Goal: Transaction & Acquisition: Purchase product/service

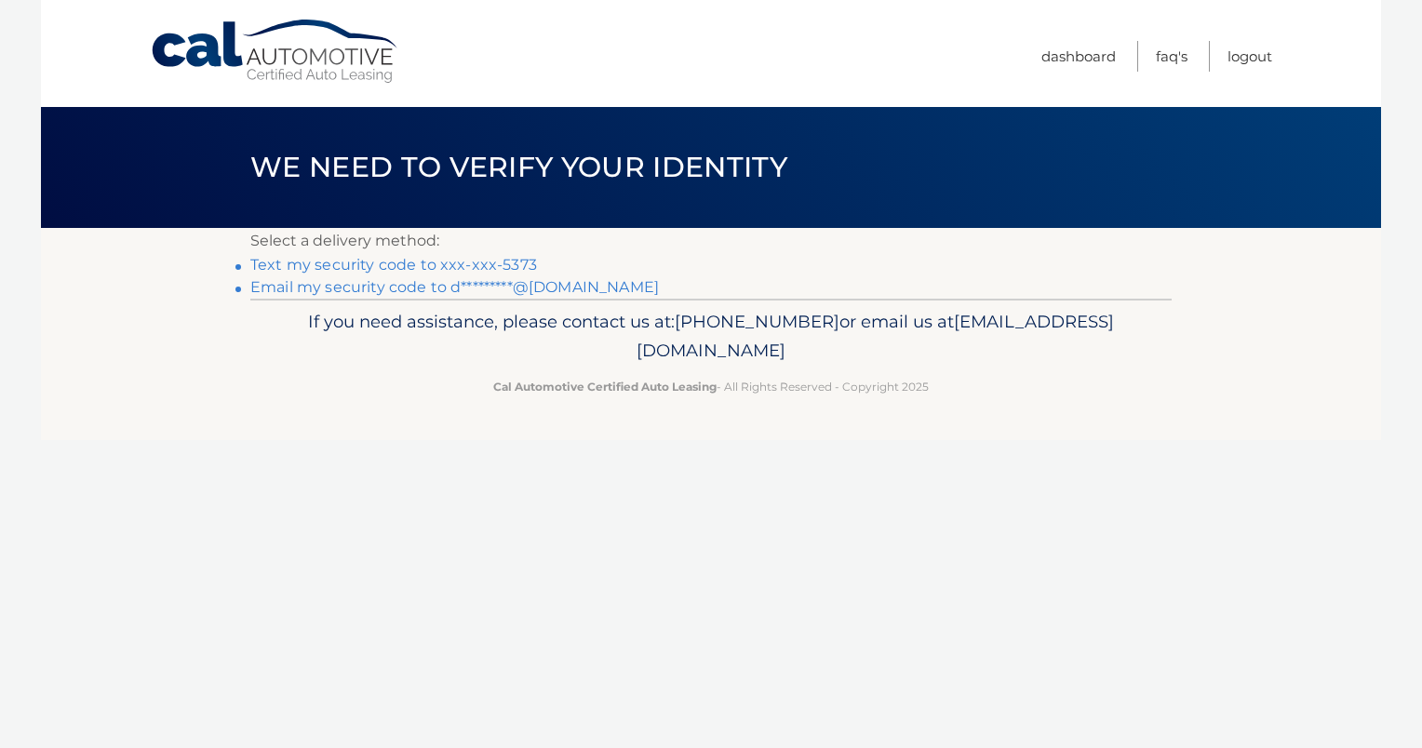
click at [447, 263] on link "Text my security code to xxx-xxx-5373" at bounding box center [393, 265] width 287 height 18
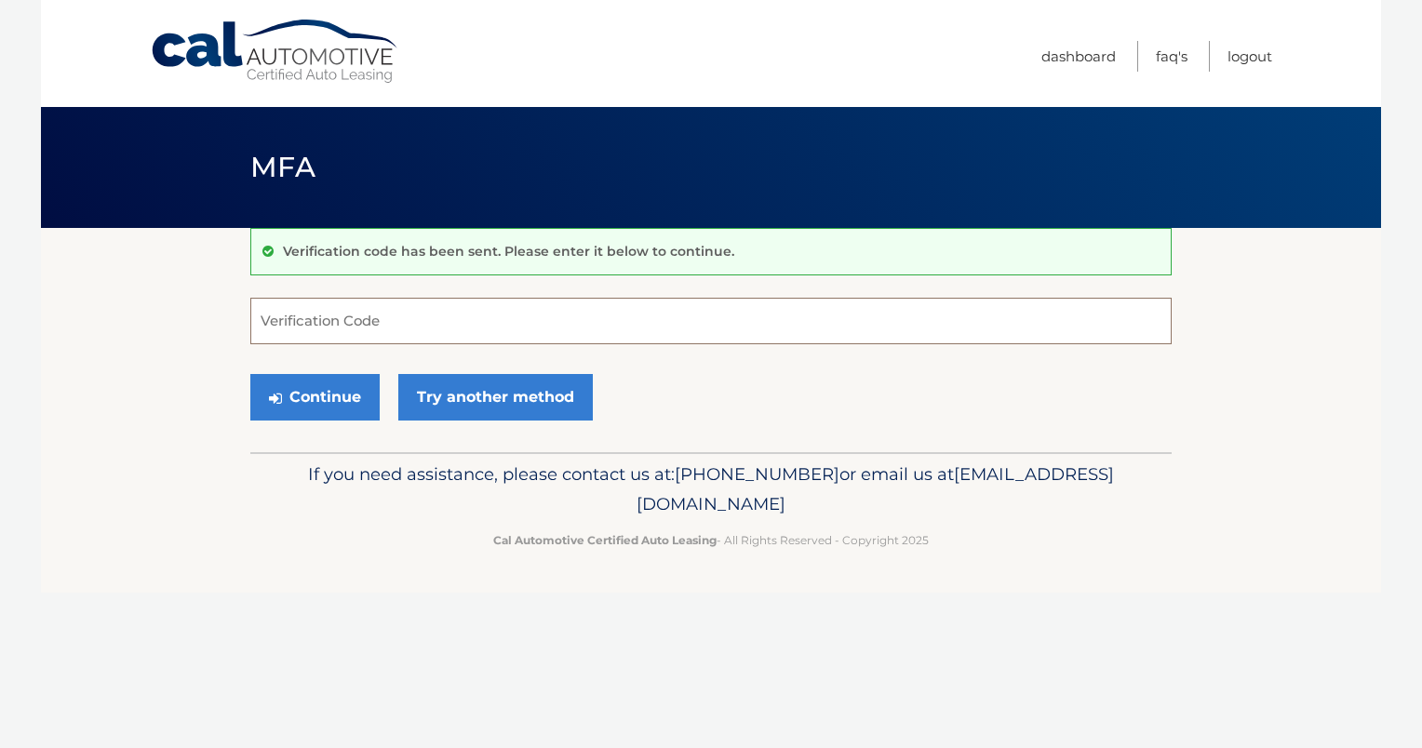
click at [387, 324] on input "Verification Code" at bounding box center [710, 321] width 921 height 47
type input "266735"
click at [273, 387] on button "Continue" at bounding box center [314, 397] width 129 height 47
click at [316, 391] on button "Continue" at bounding box center [314, 397] width 129 height 47
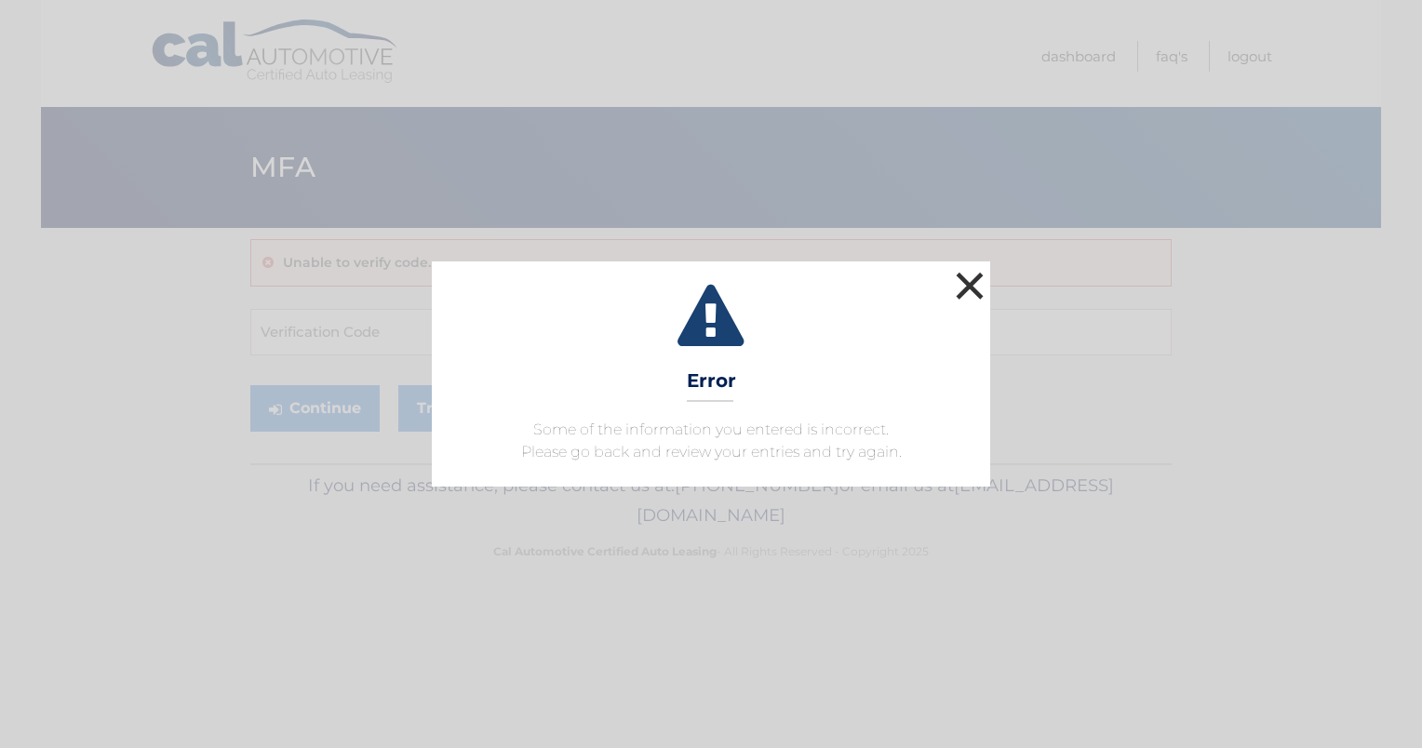
click at [966, 290] on button "×" at bounding box center [969, 285] width 37 height 37
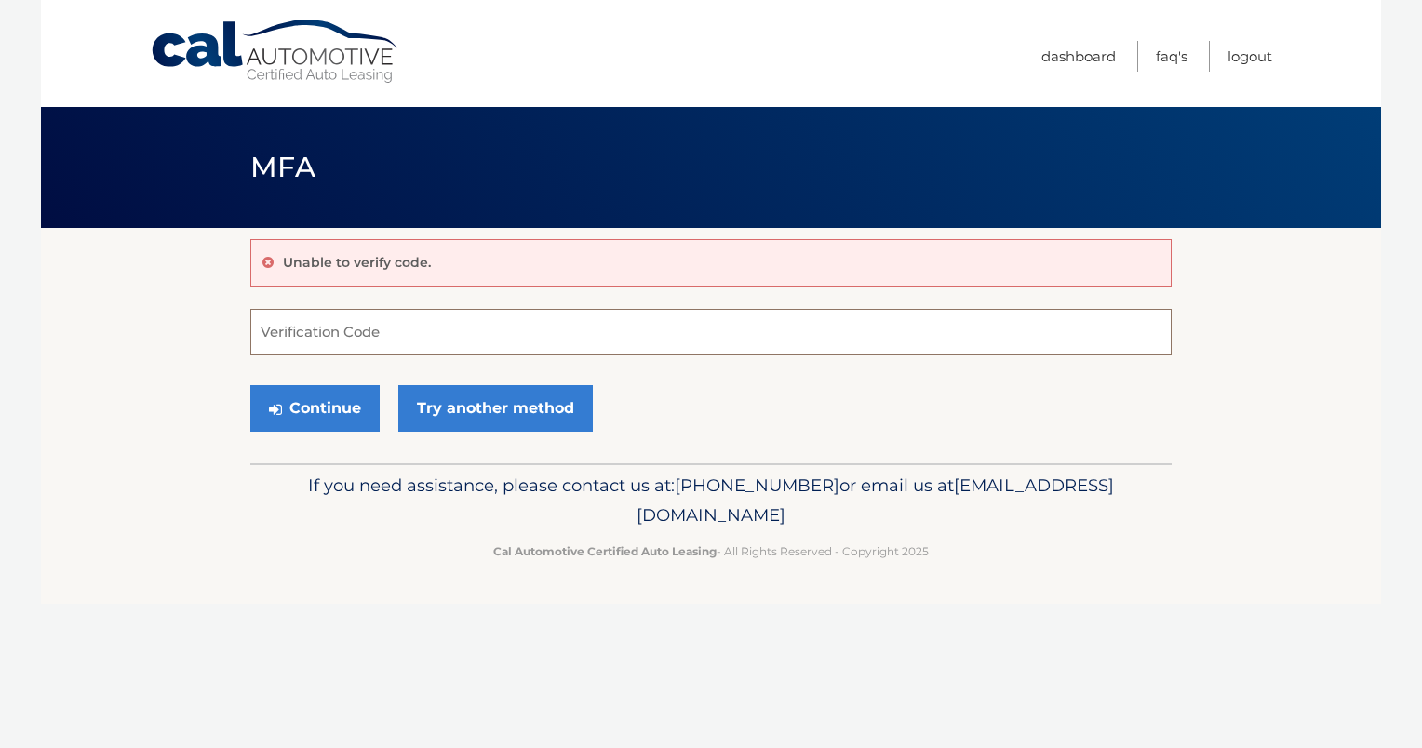
click at [356, 319] on input "Verification Code" at bounding box center [710, 332] width 921 height 47
type input "266735"
click at [297, 408] on button "Continue" at bounding box center [314, 408] width 129 height 47
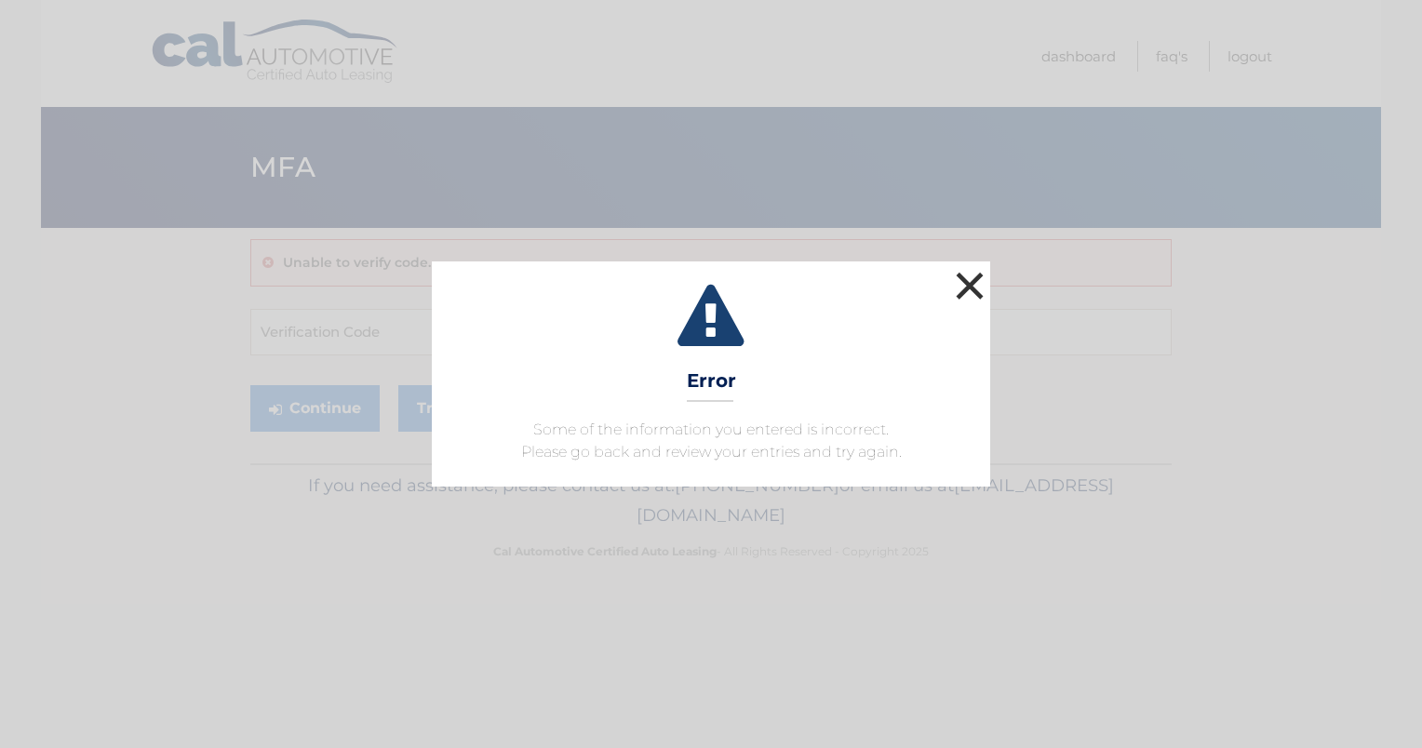
click at [971, 283] on button "×" at bounding box center [969, 285] width 37 height 37
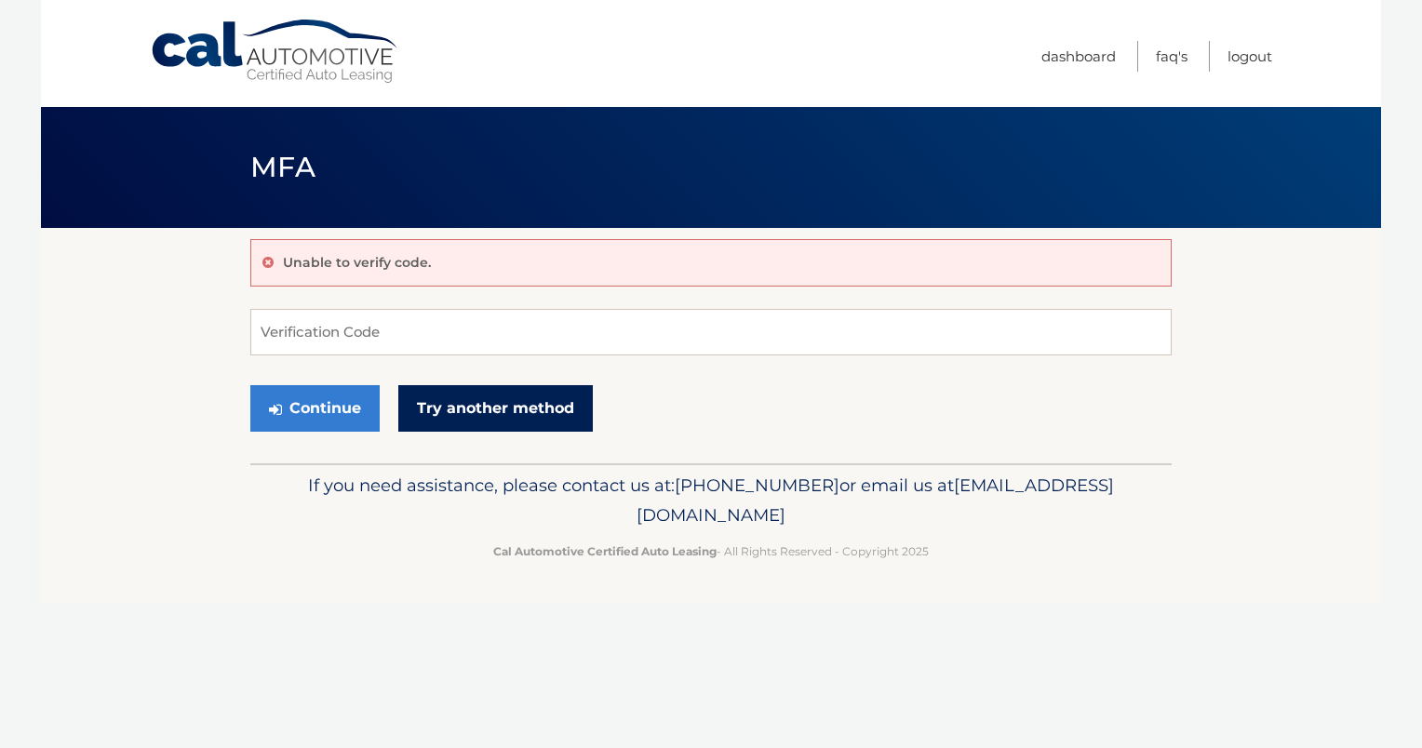
click at [520, 408] on link "Try another method" at bounding box center [495, 408] width 194 height 47
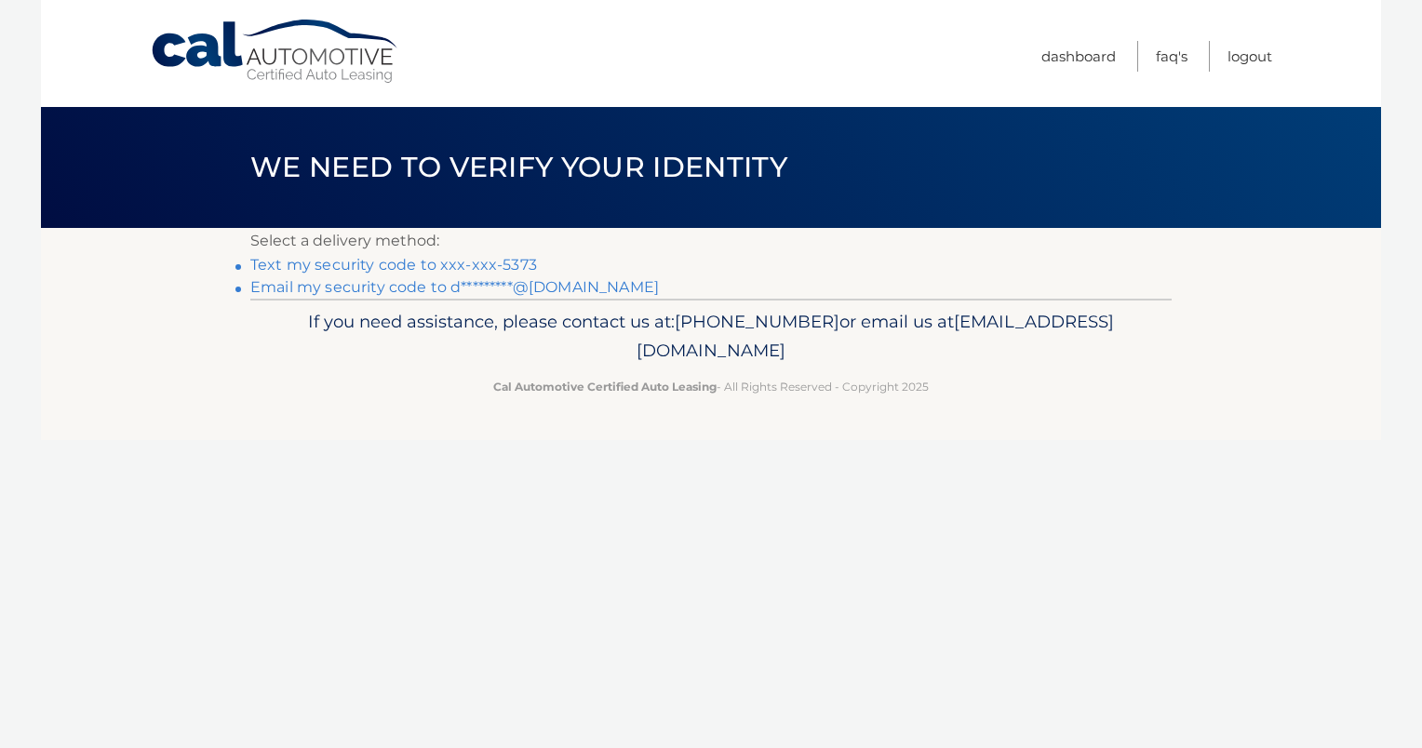
click at [488, 260] on link "Text my security code to xxx-xxx-5373" at bounding box center [393, 265] width 287 height 18
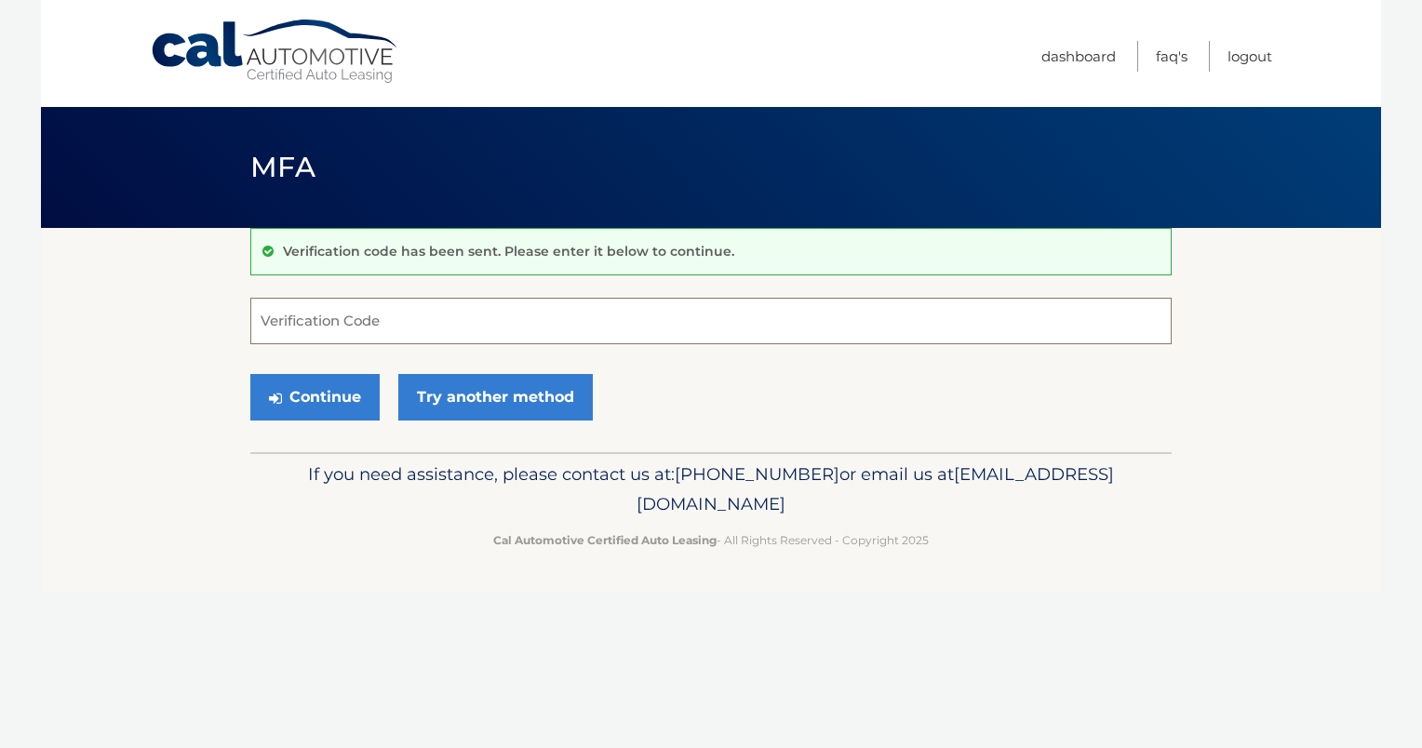
click at [418, 331] on input "Verification Code" at bounding box center [710, 321] width 921 height 47
type input "967716"
click at [300, 392] on button "Continue" at bounding box center [314, 397] width 129 height 47
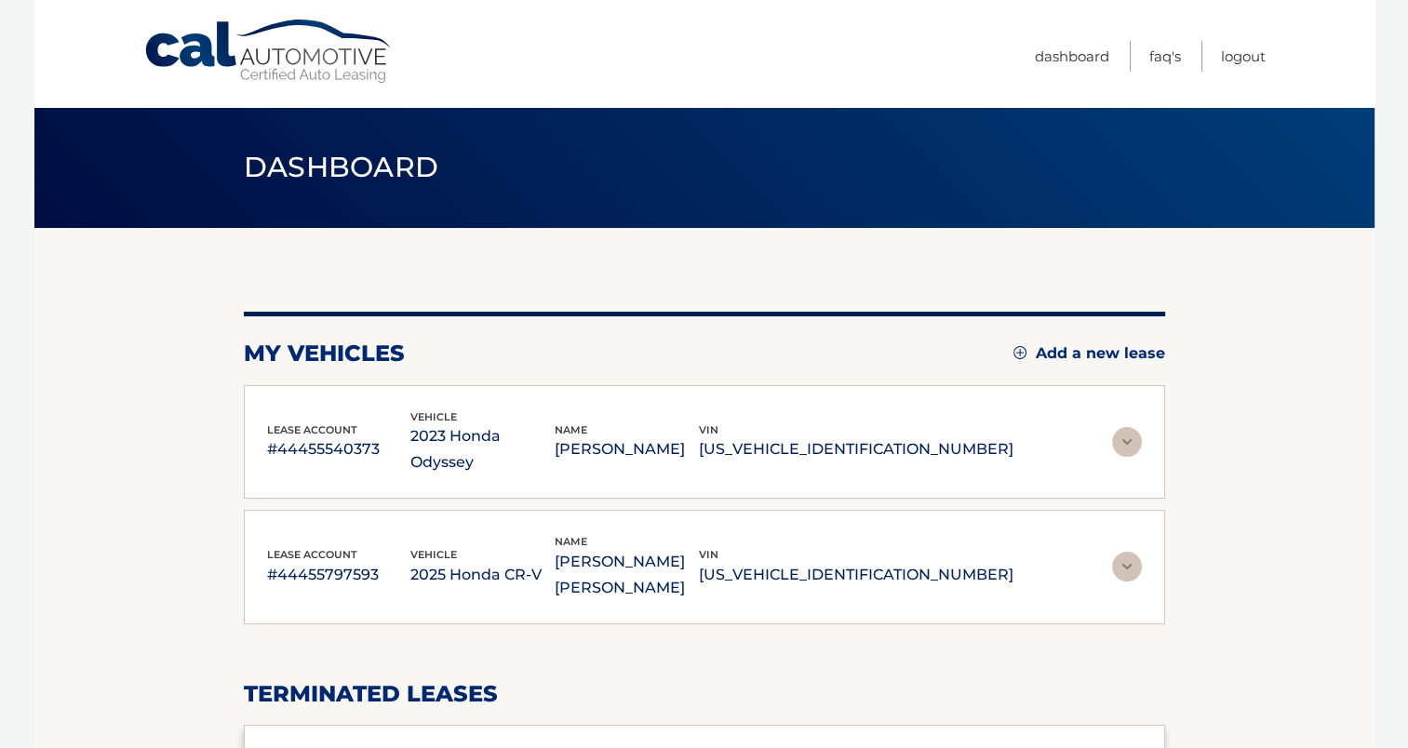
click at [1135, 552] on img at bounding box center [1127, 567] width 30 height 30
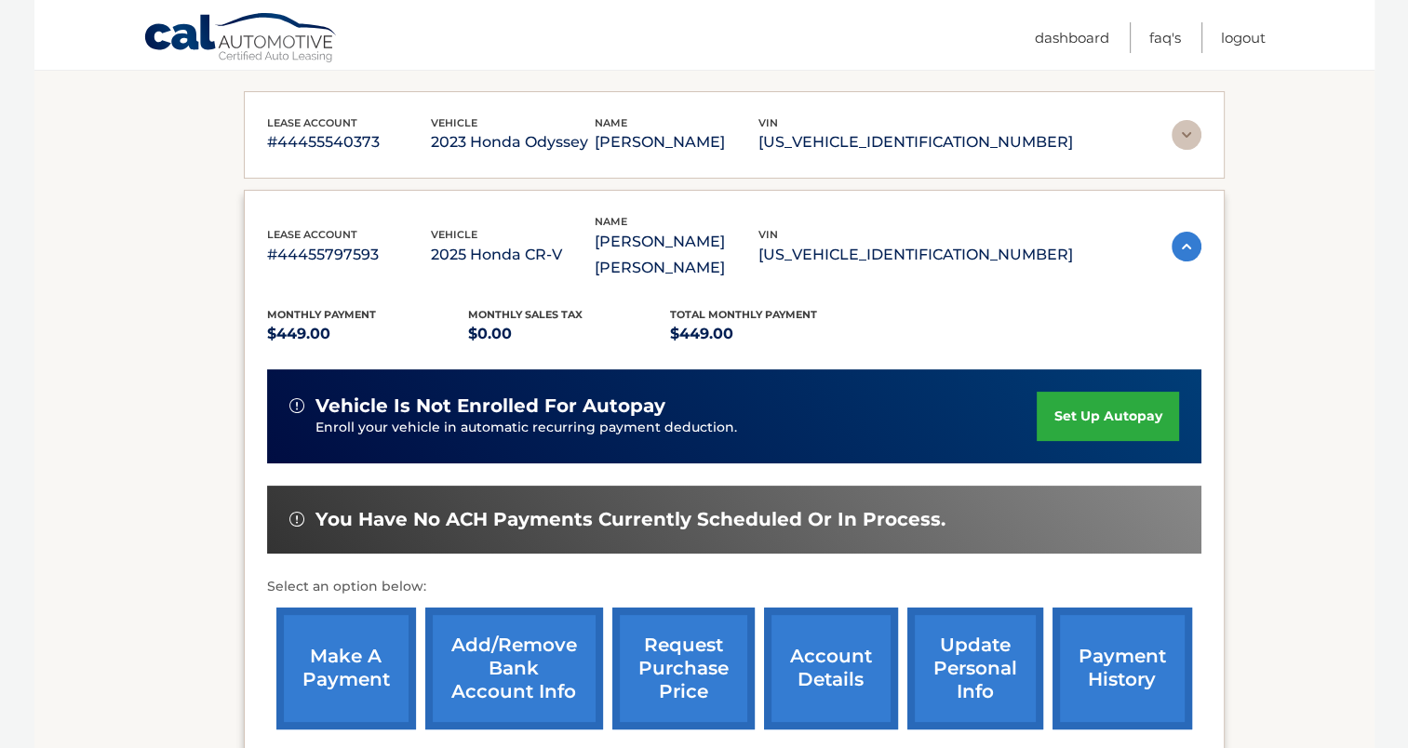
scroll to position [465, 0]
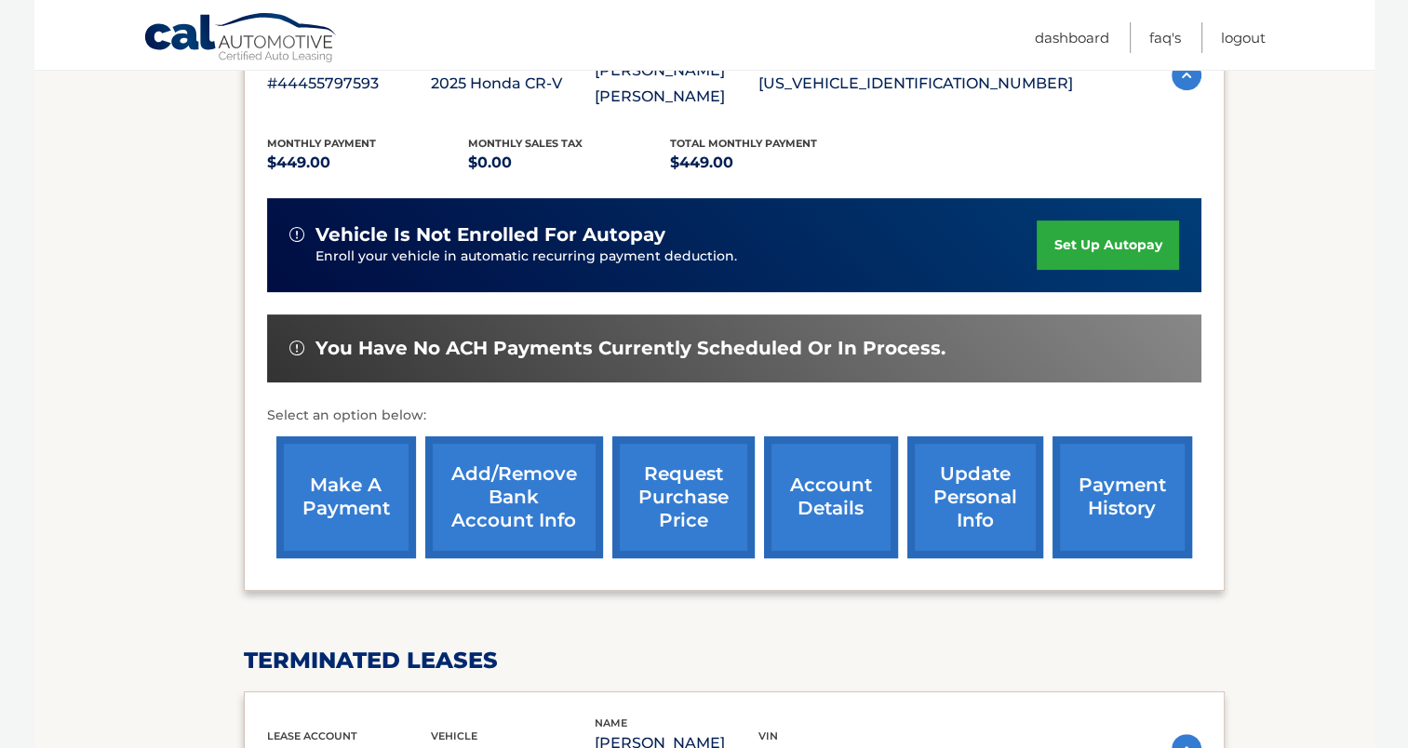
click at [342, 464] on link "make a payment" at bounding box center [346, 497] width 140 height 122
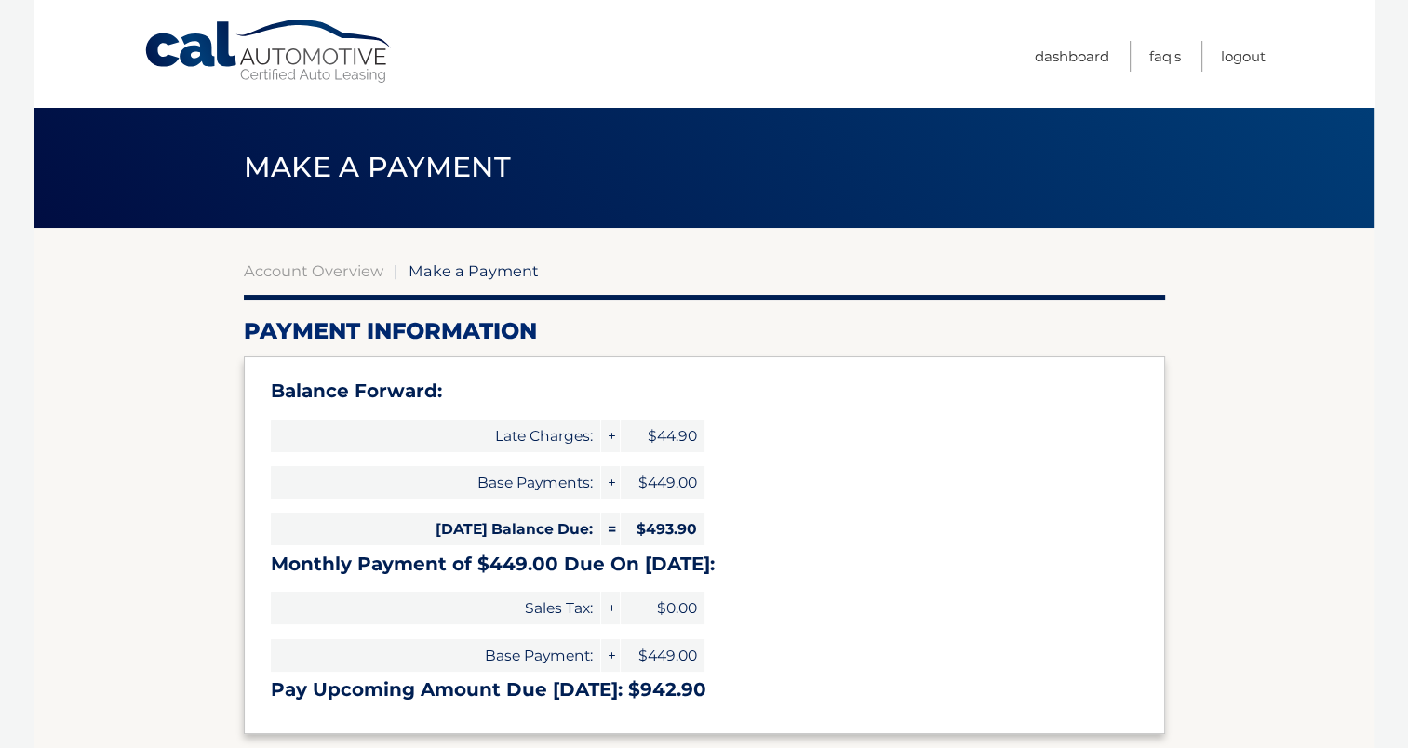
select select "NzNiZGU5NWUtNWQ5My00MjhiLWFjZjgtZmYyOTA3N2YxMzhi"
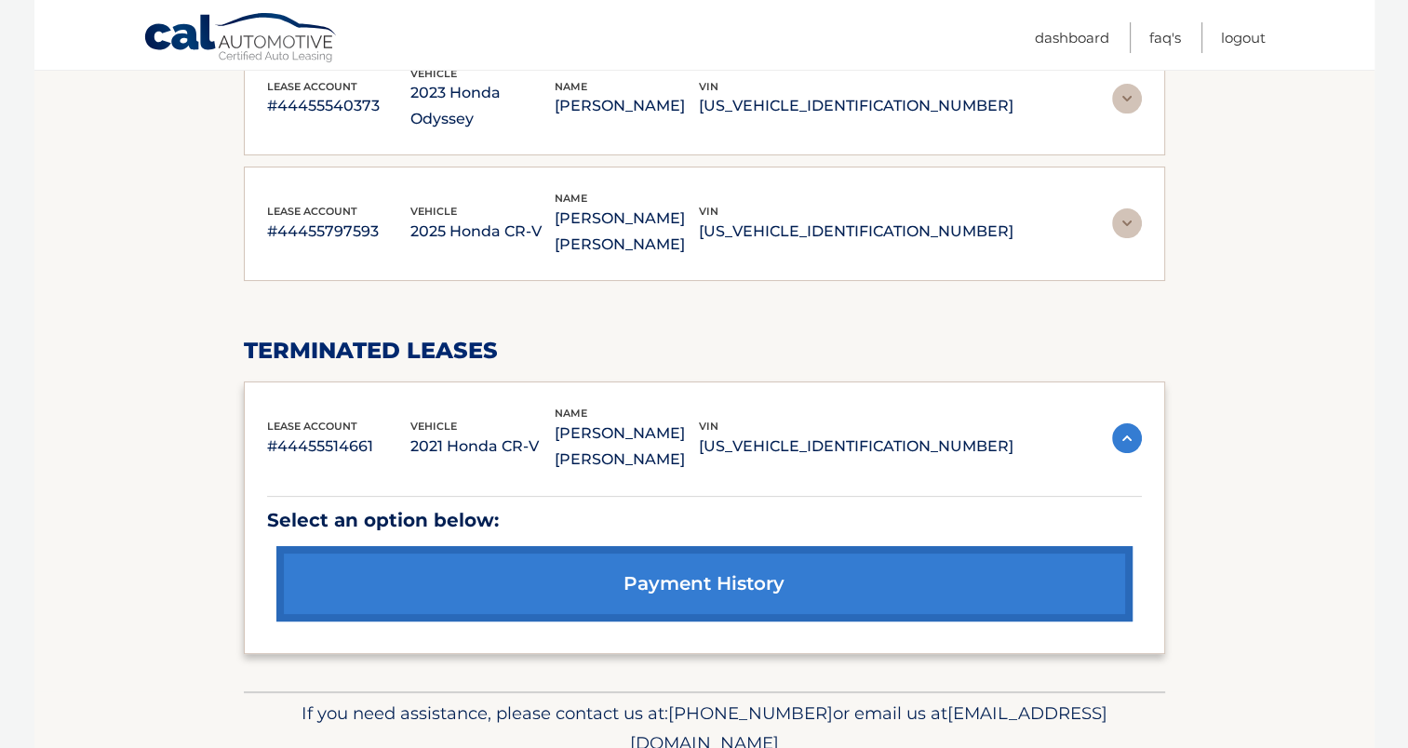
scroll to position [345, 0]
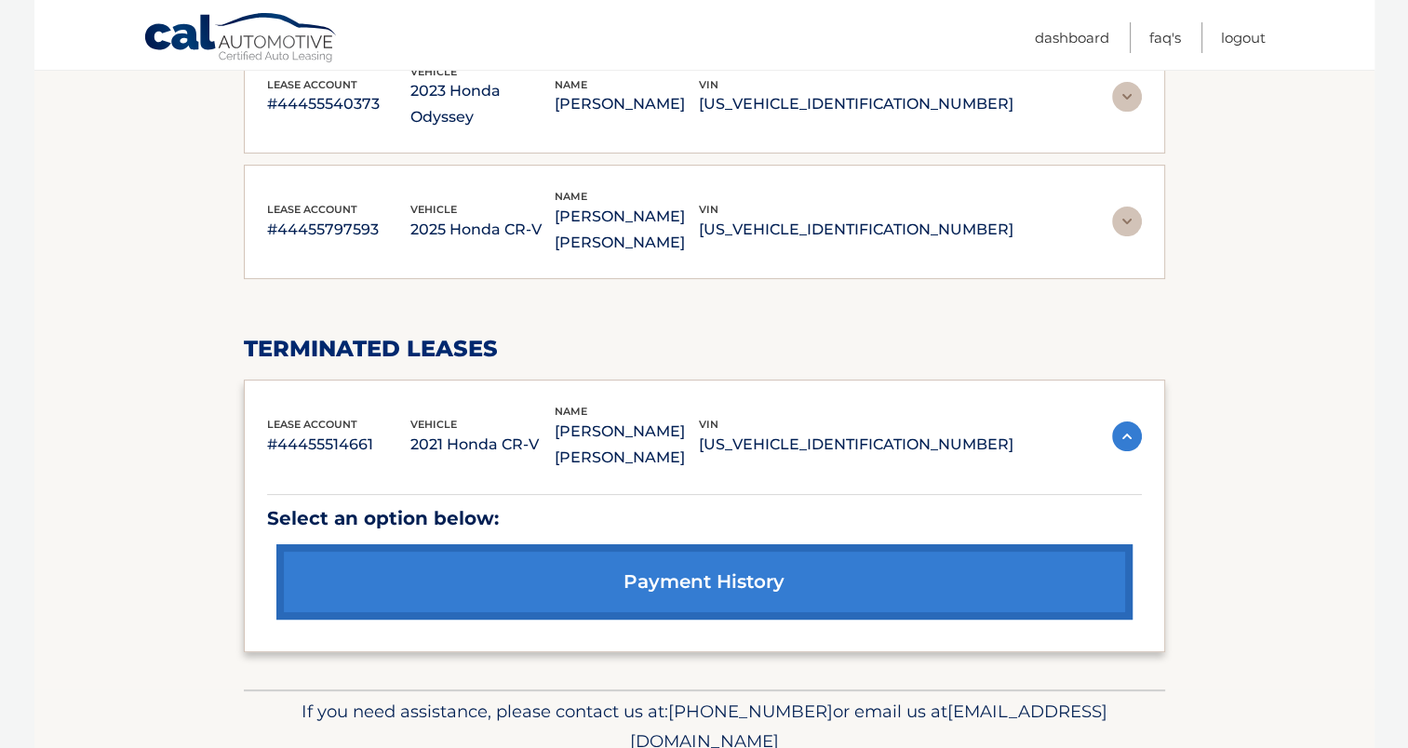
click at [743, 544] on link "payment history" at bounding box center [704, 581] width 856 height 75
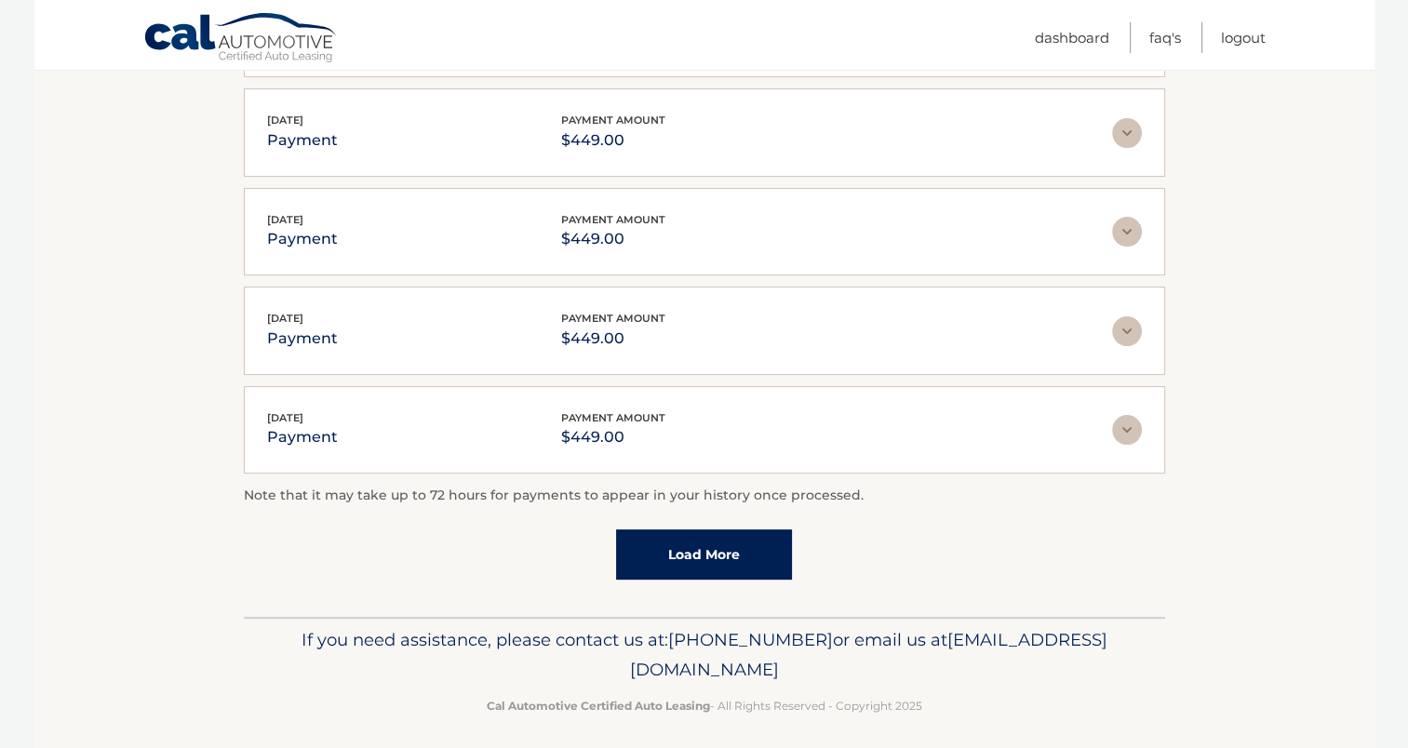
scroll to position [465, 0]
click at [741, 555] on link "Load More" at bounding box center [704, 553] width 176 height 50
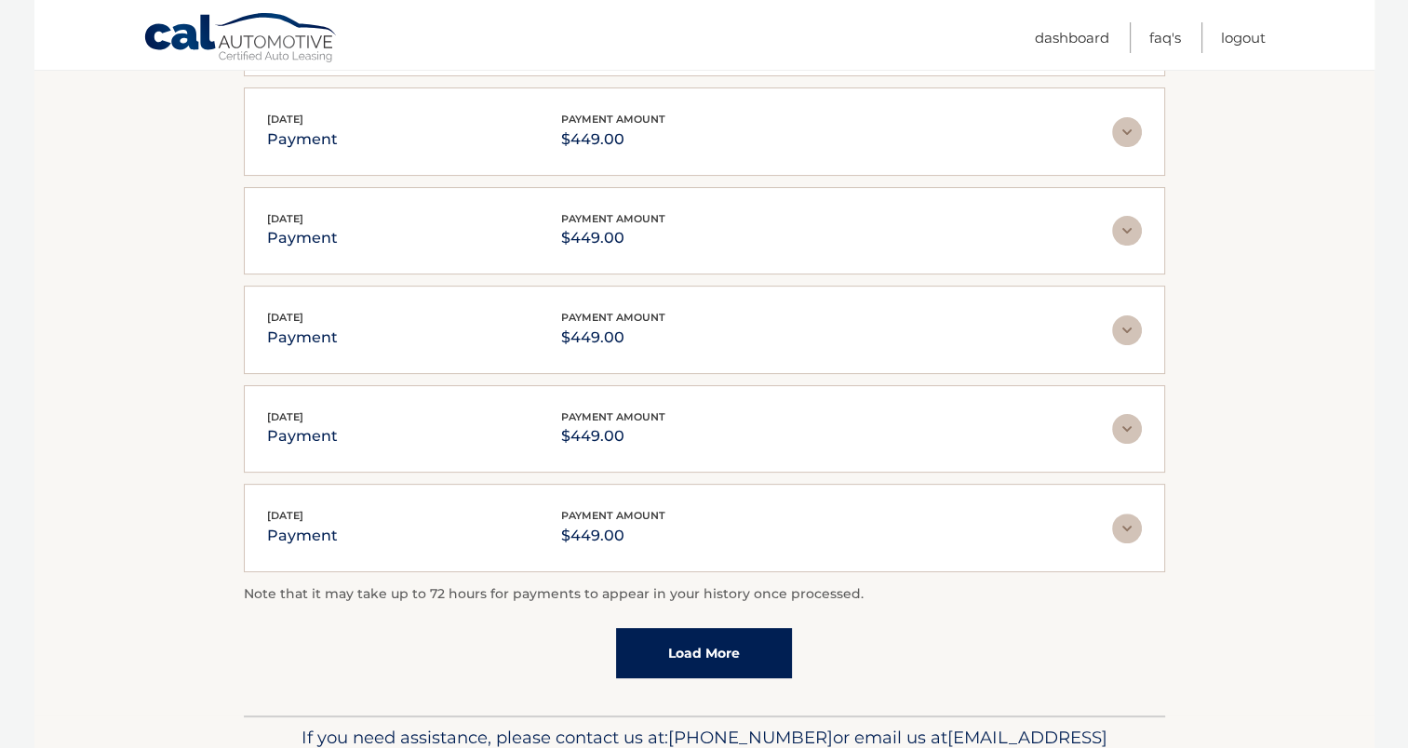
click at [715, 645] on link "Load More" at bounding box center [704, 653] width 176 height 50
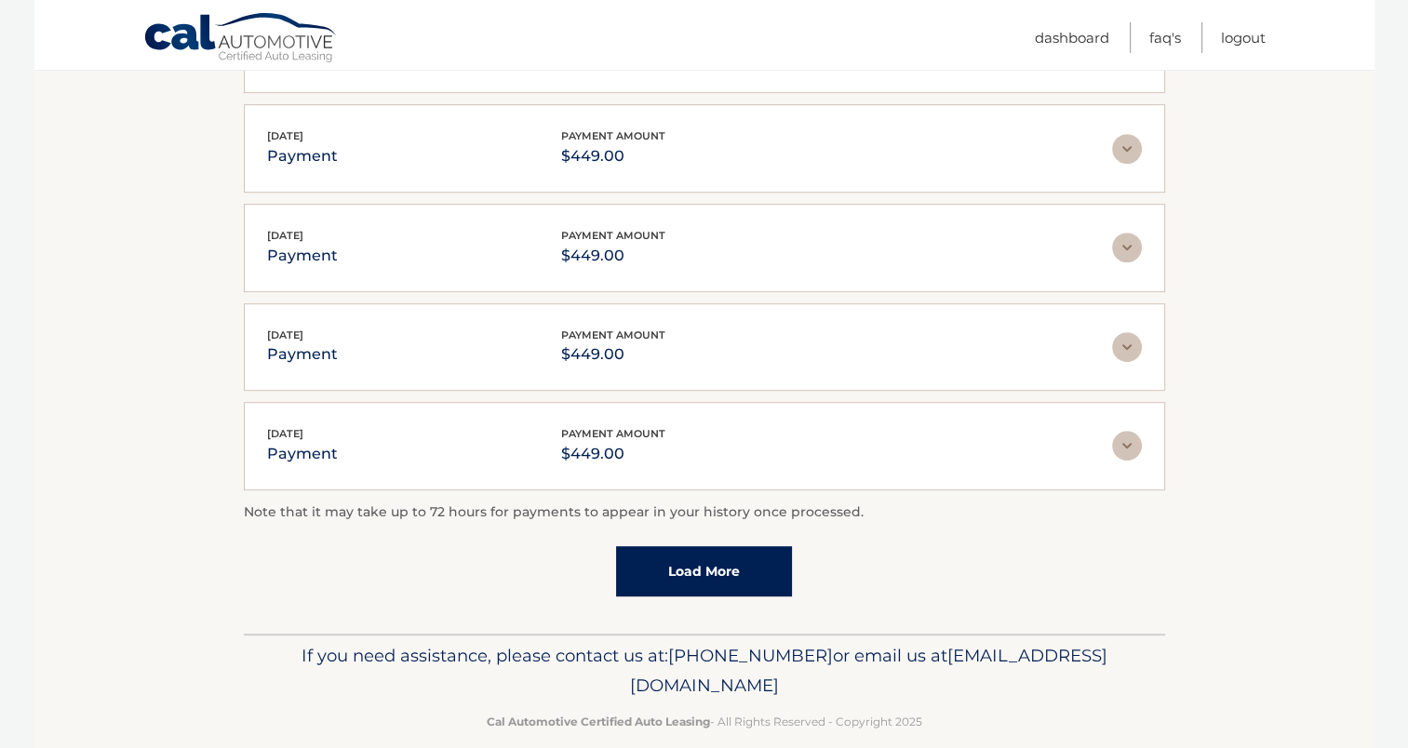
scroll to position [1059, 0]
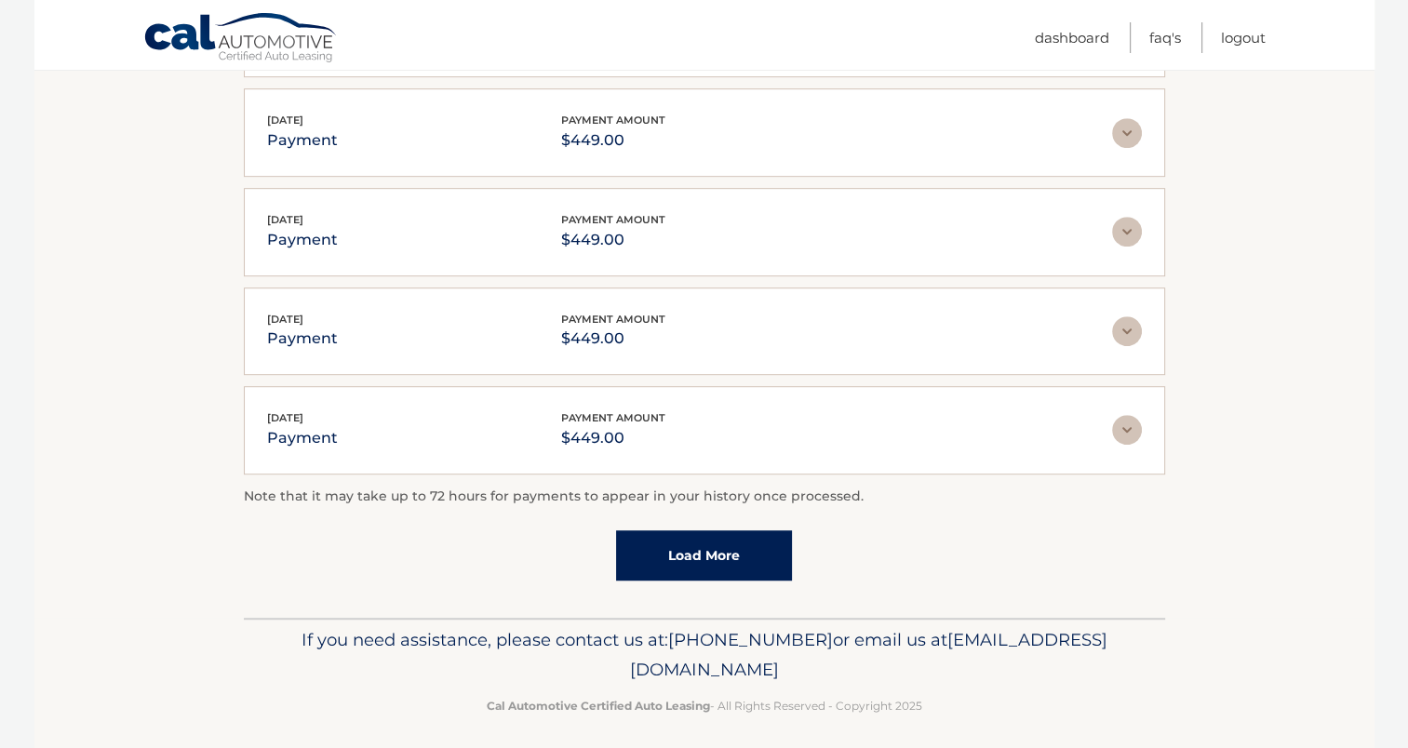
click at [742, 541] on link "Load More" at bounding box center [704, 555] width 176 height 50
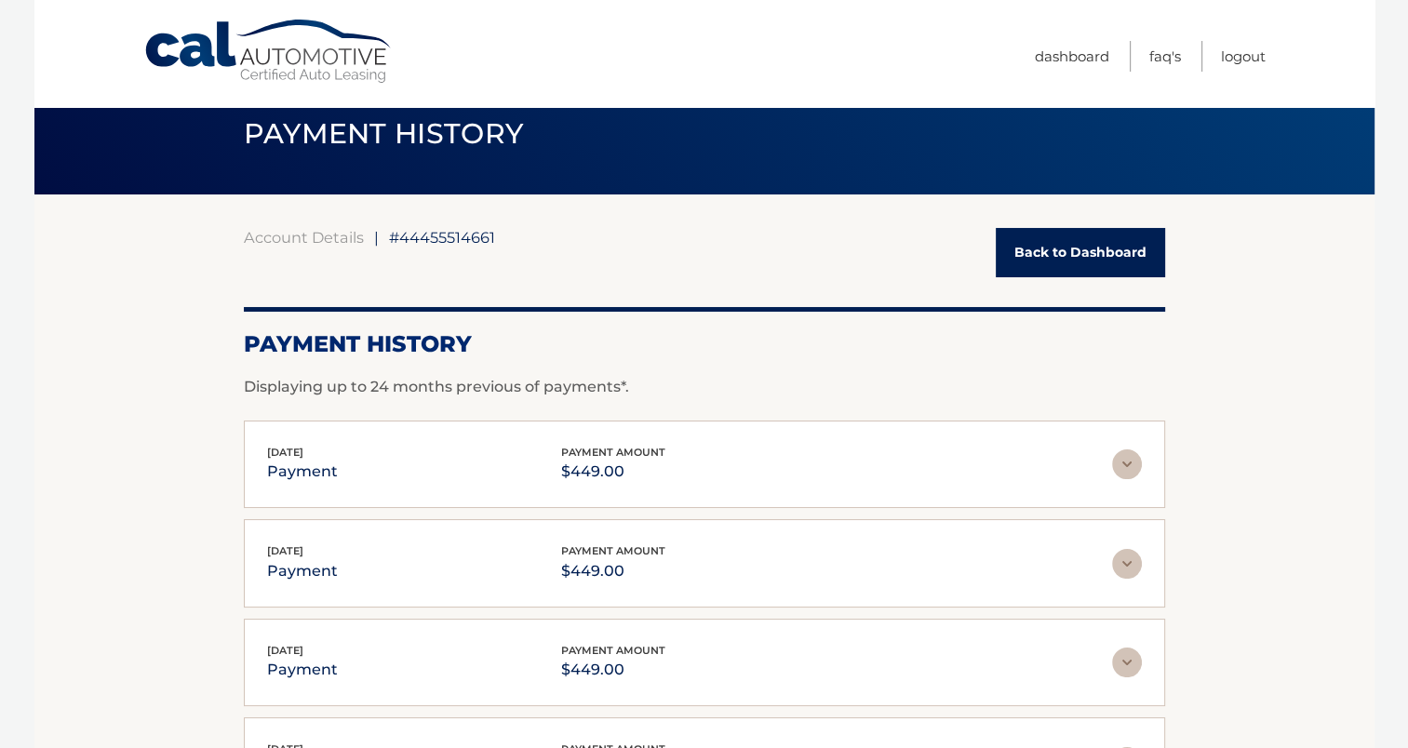
scroll to position [0, 0]
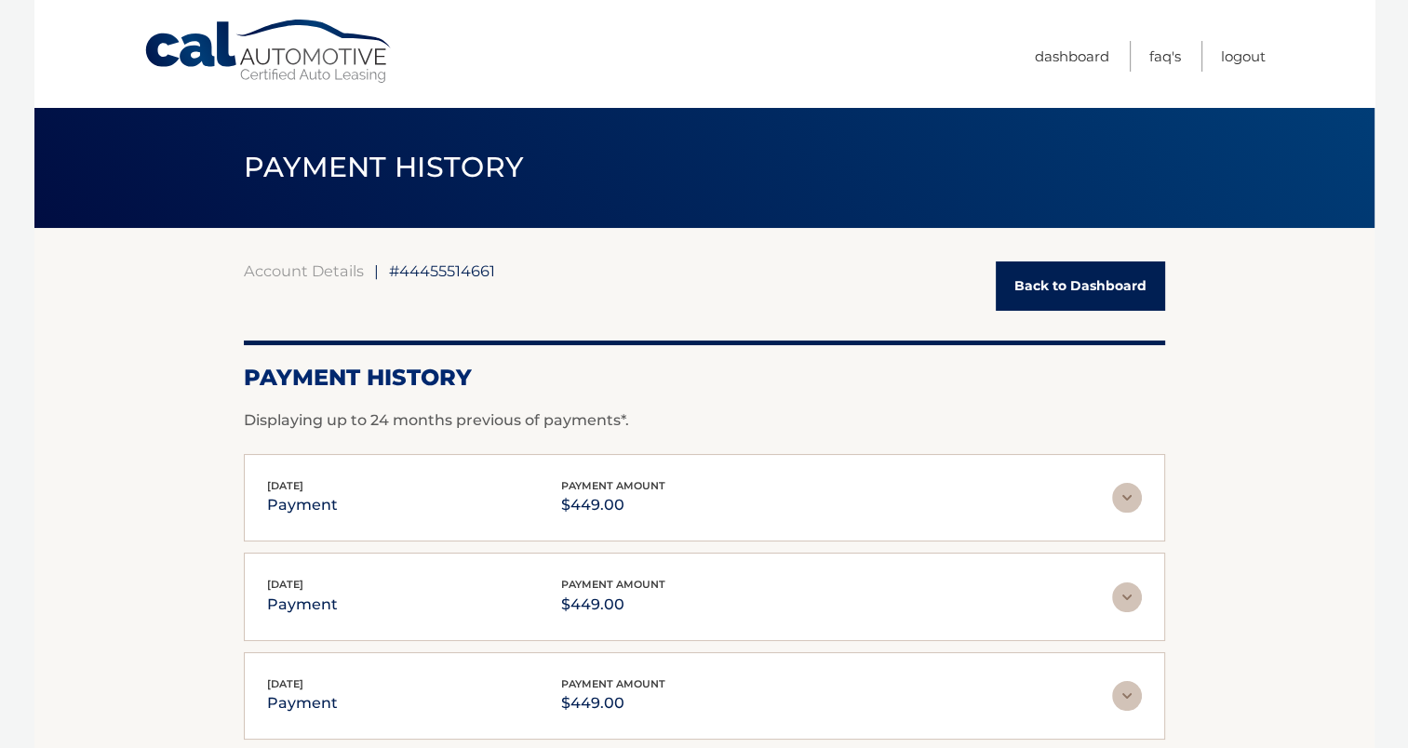
click at [1086, 289] on link "Back to Dashboard" at bounding box center [1079, 285] width 169 height 49
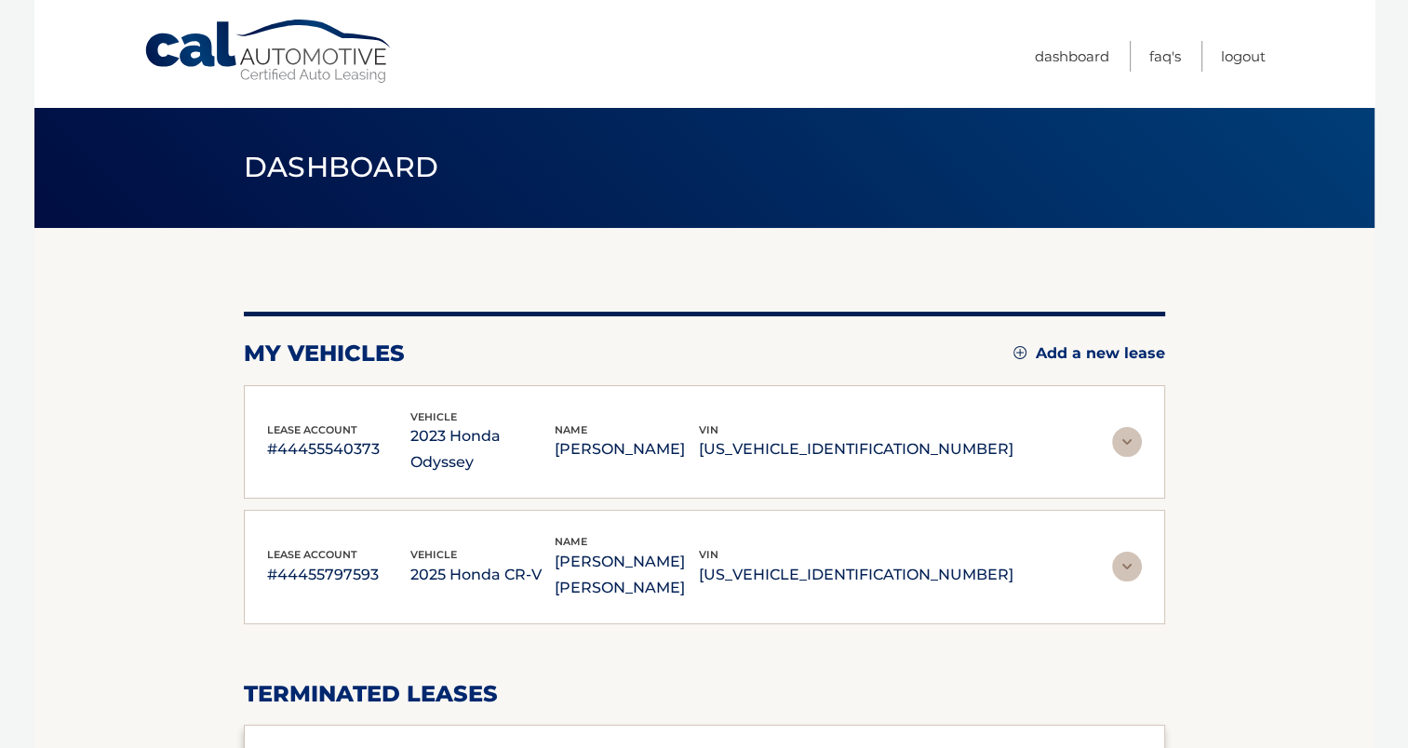
click at [1121, 552] on img at bounding box center [1127, 567] width 30 height 30
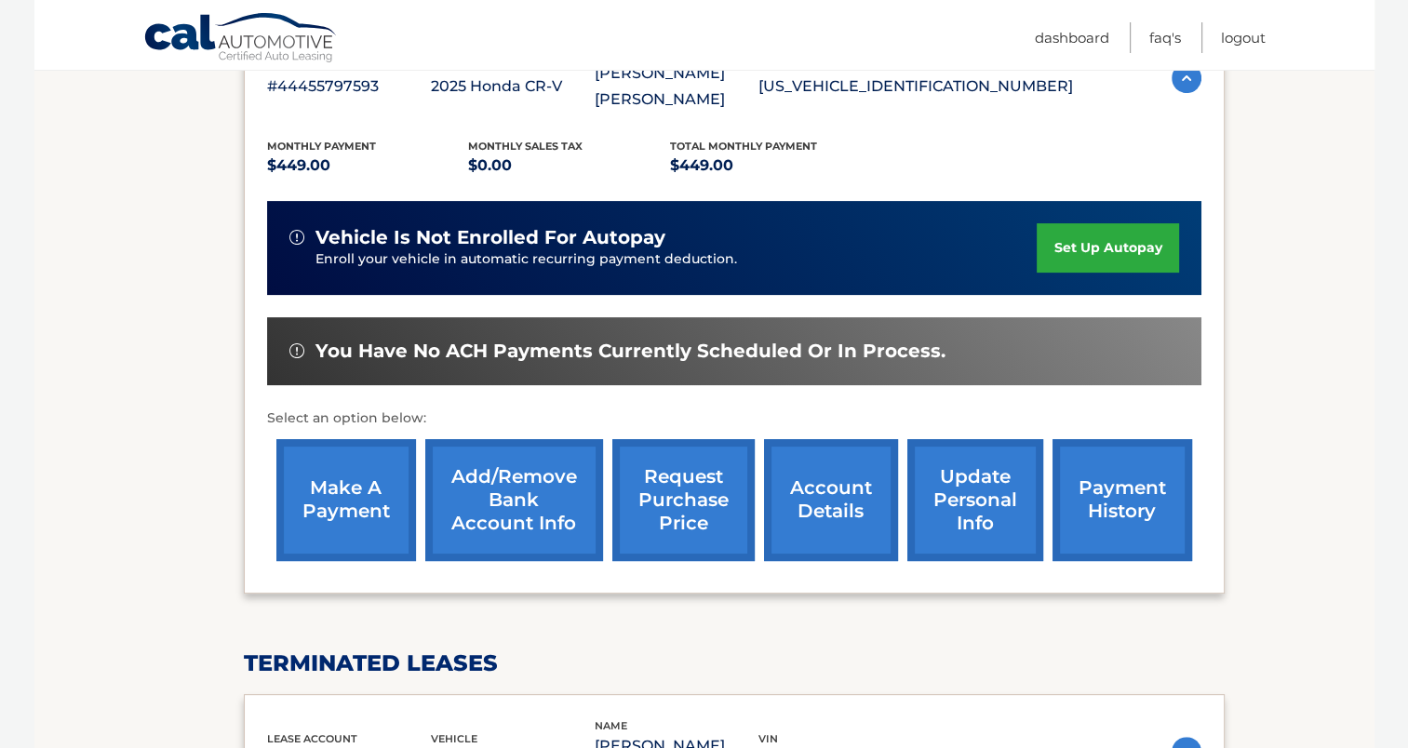
scroll to position [465, 0]
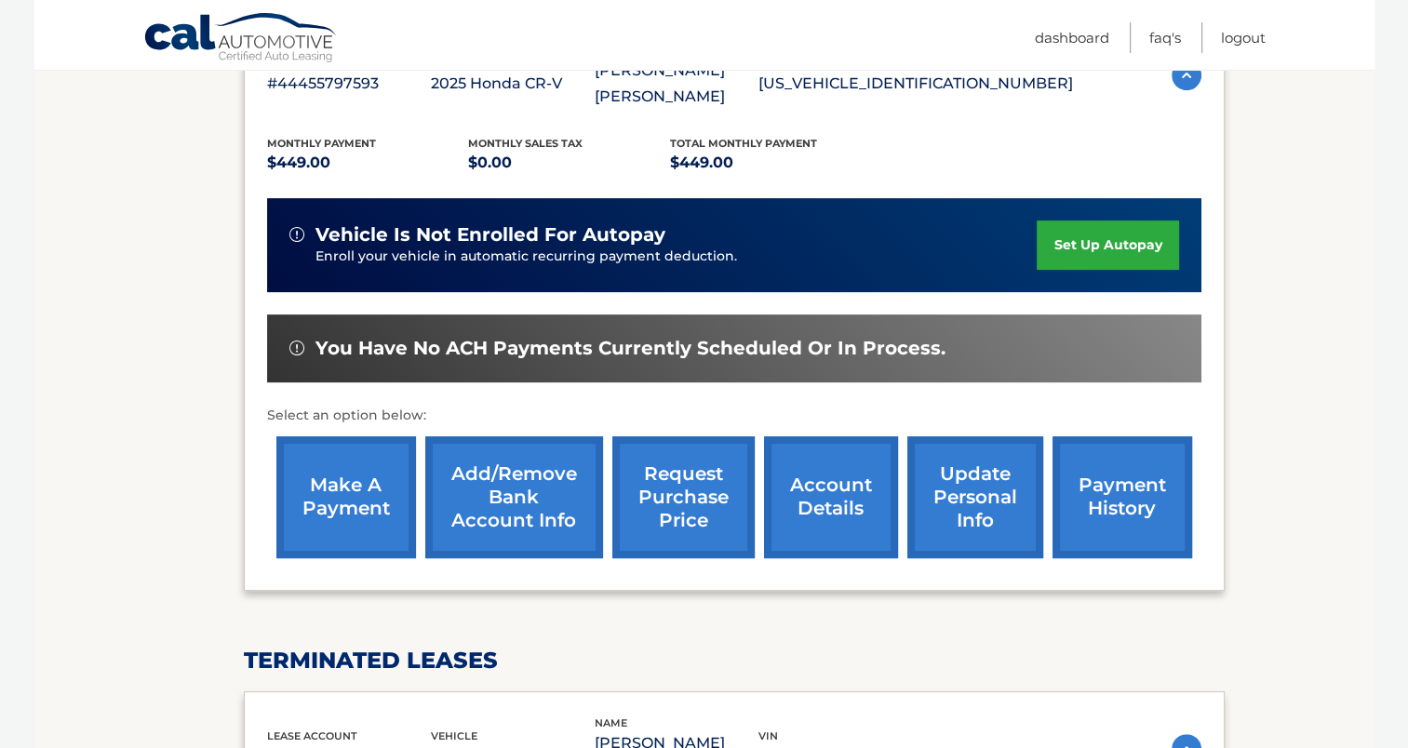
click at [350, 467] on link "make a payment" at bounding box center [346, 497] width 140 height 122
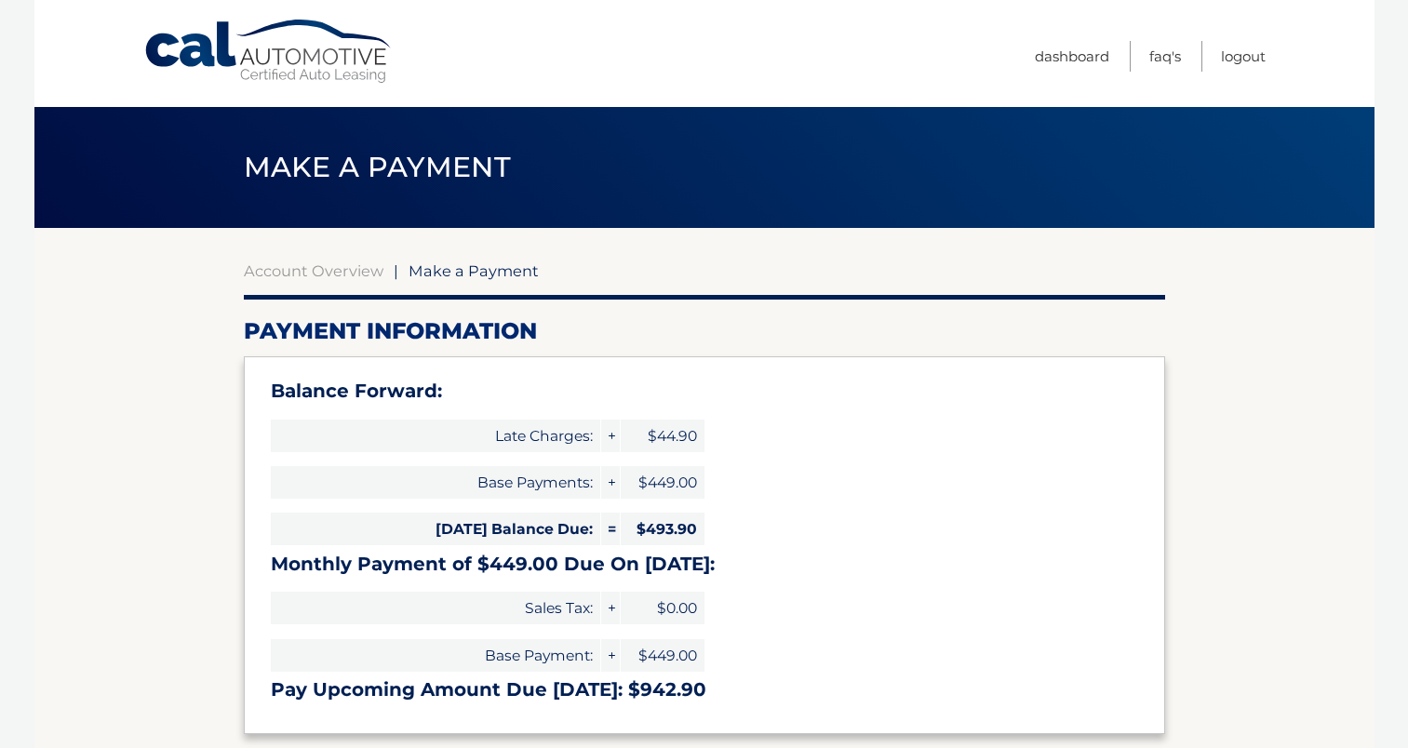
select select "NzNiZGU5NWUtNWQ5My00MjhiLWFjZjgtZmYyOTA3N2YxMzhi"
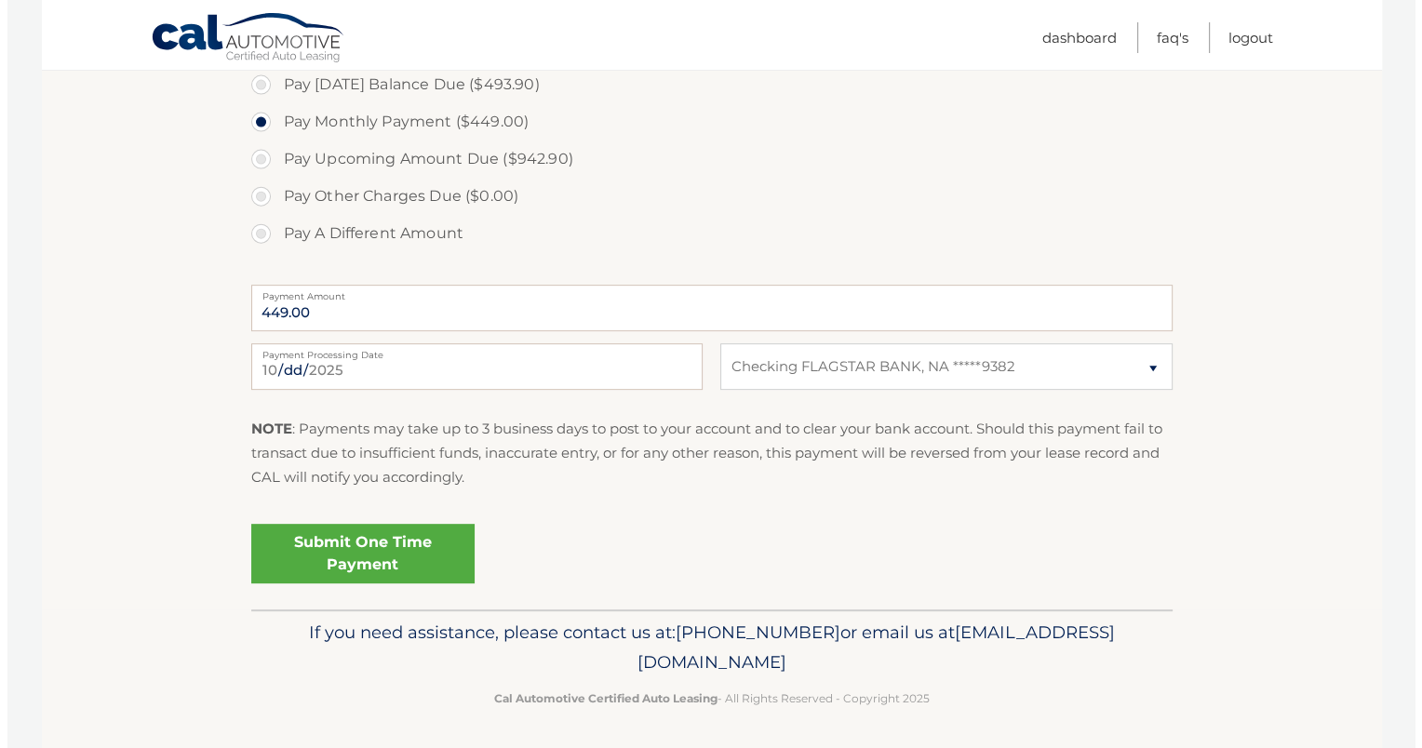
scroll to position [706, 0]
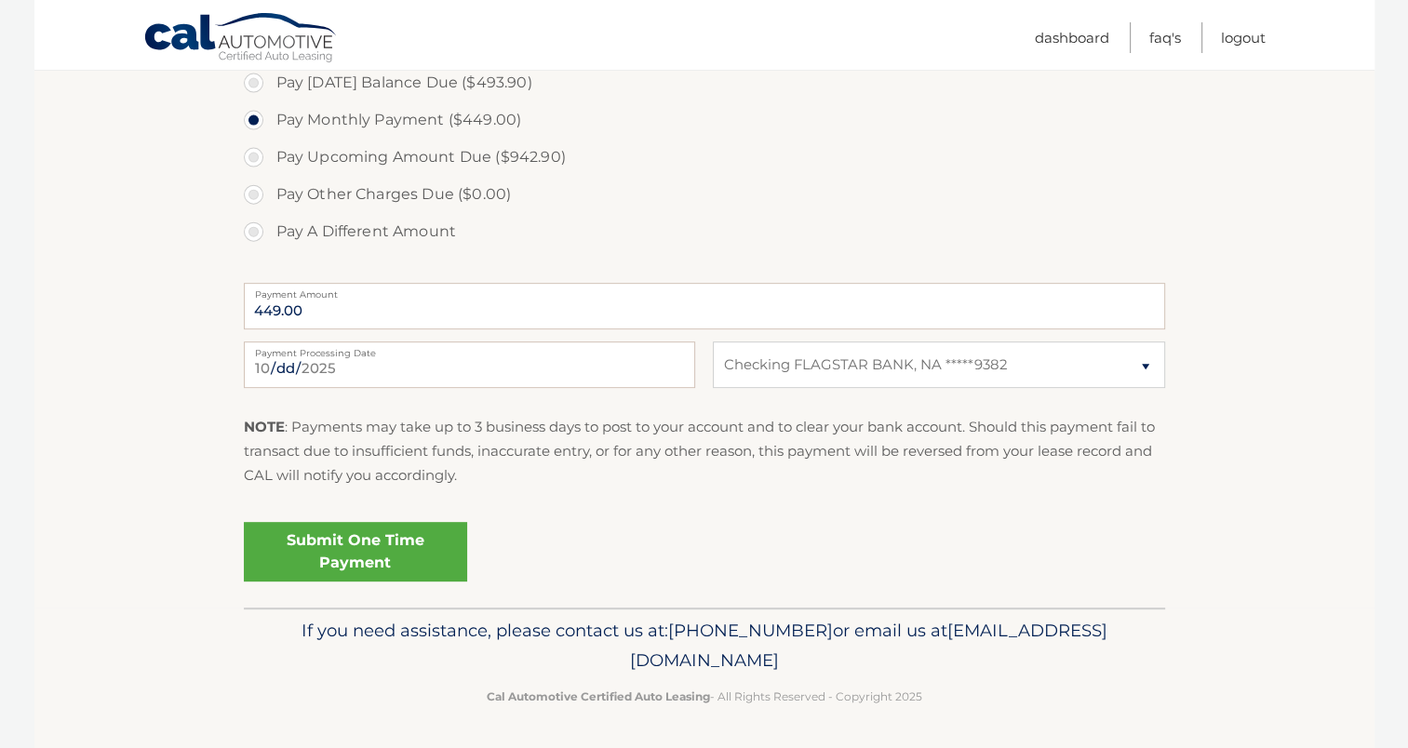
click at [371, 549] on link "Submit One Time Payment" at bounding box center [355, 552] width 223 height 60
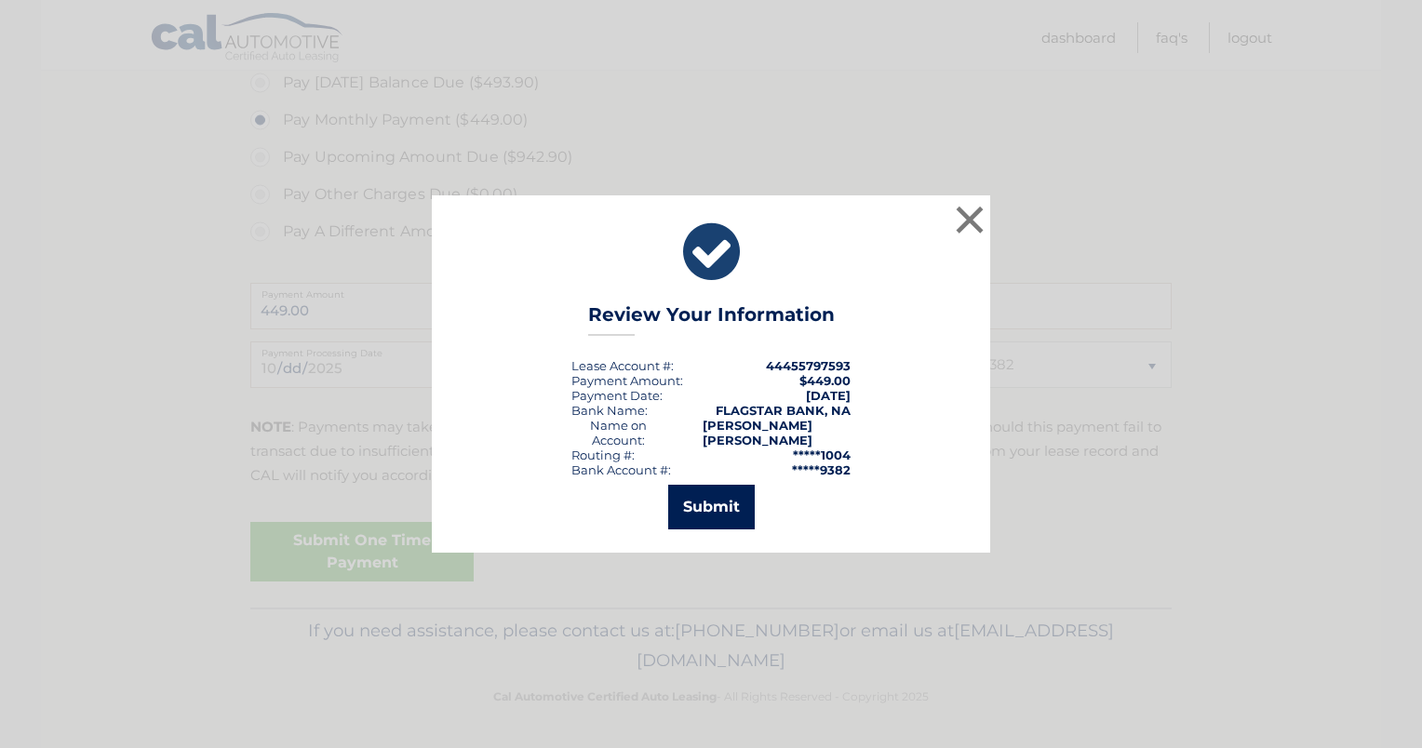
click at [722, 501] on button "Submit" at bounding box center [711, 507] width 87 height 45
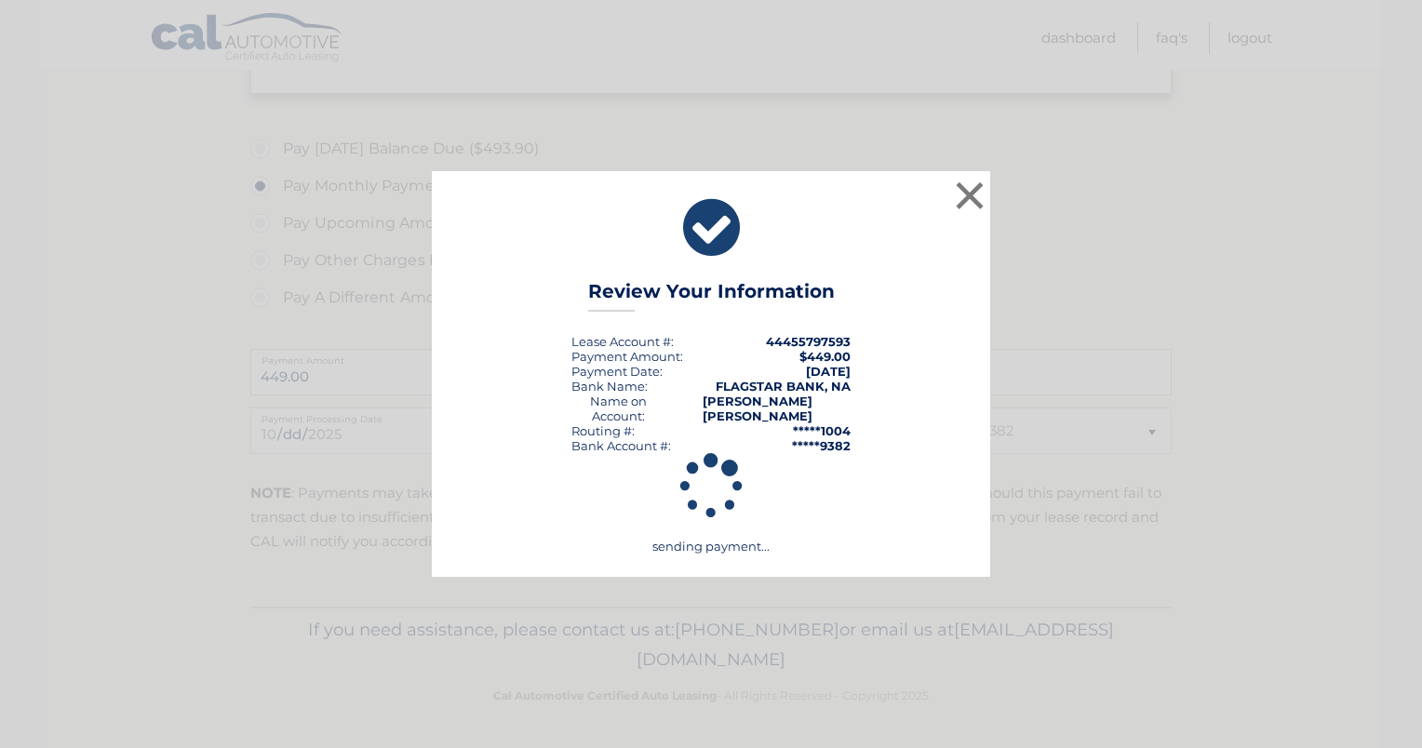
scroll to position [639, 0]
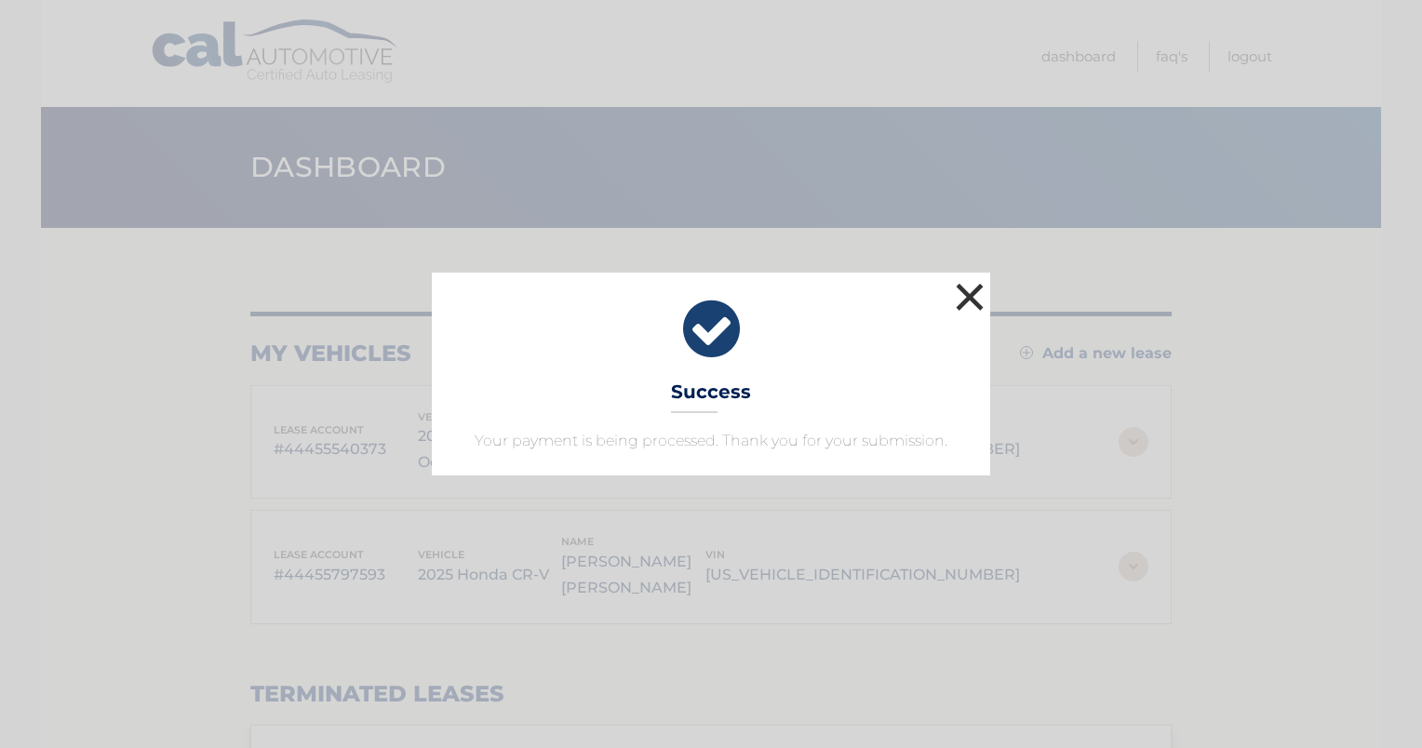
click at [982, 297] on button "×" at bounding box center [969, 296] width 37 height 37
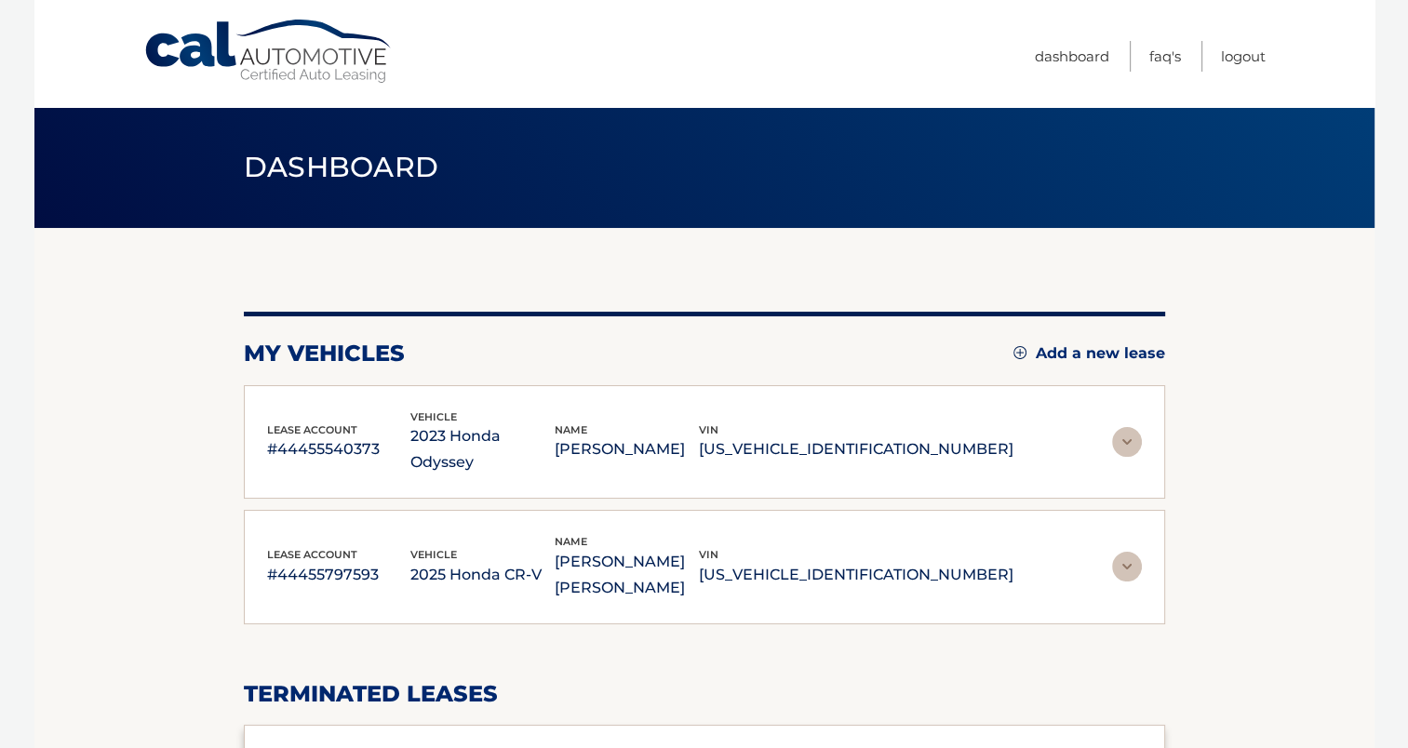
click at [1127, 429] on img at bounding box center [1127, 442] width 30 height 30
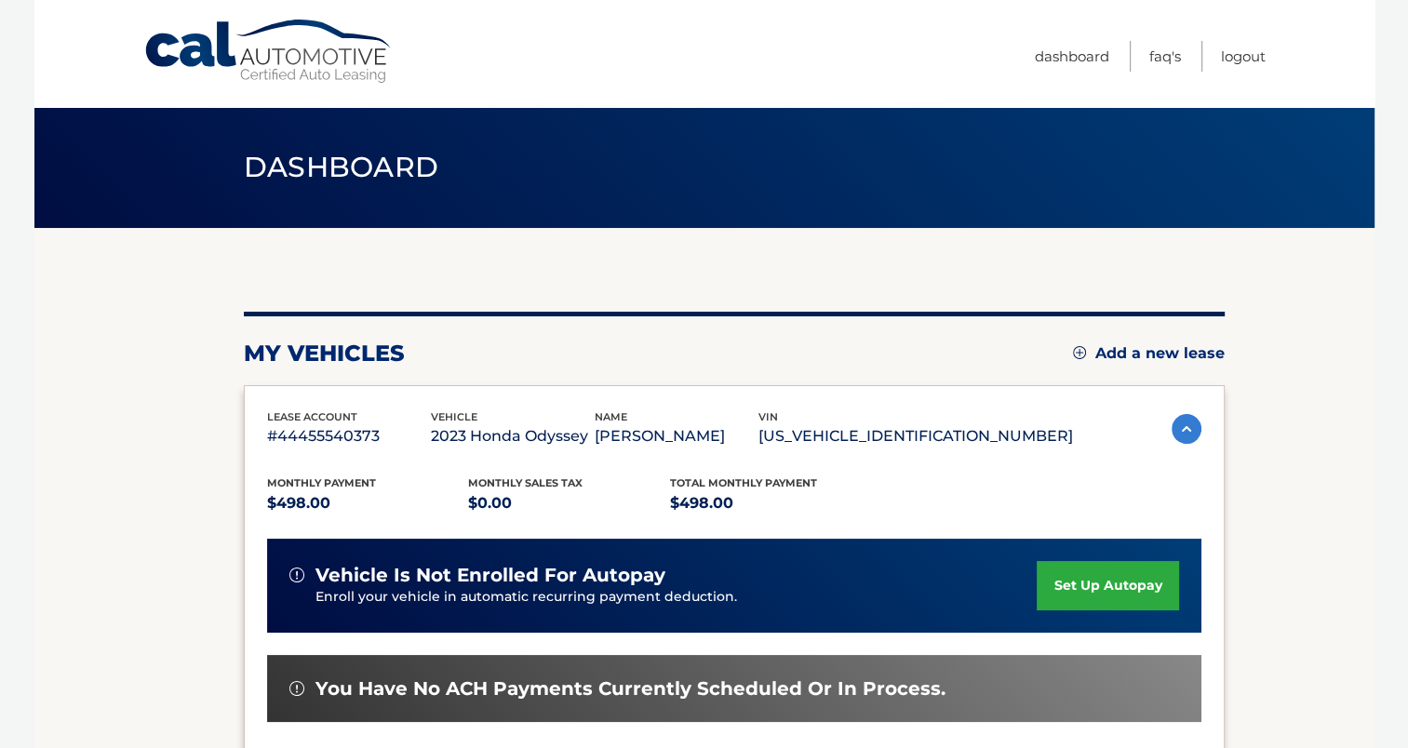
scroll to position [279, 0]
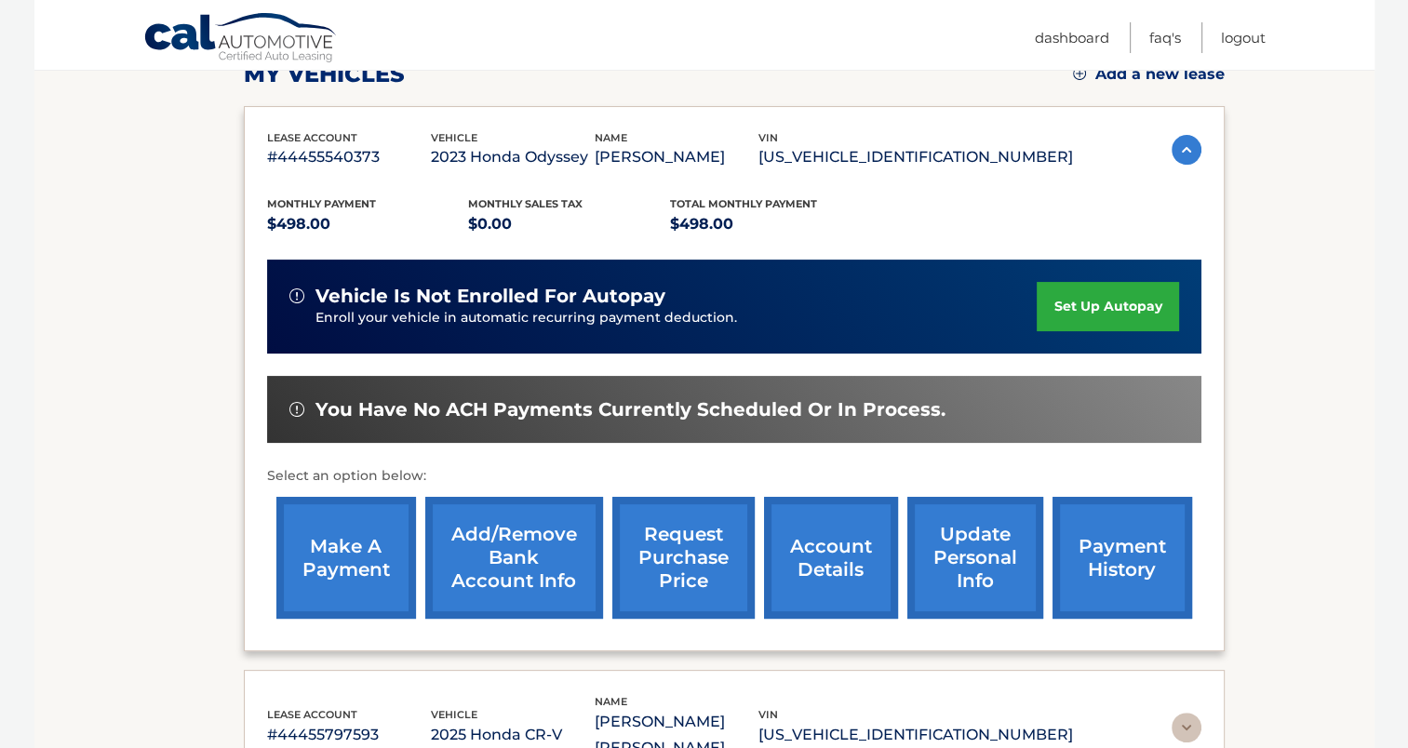
click at [341, 574] on link "make a payment" at bounding box center [346, 558] width 140 height 122
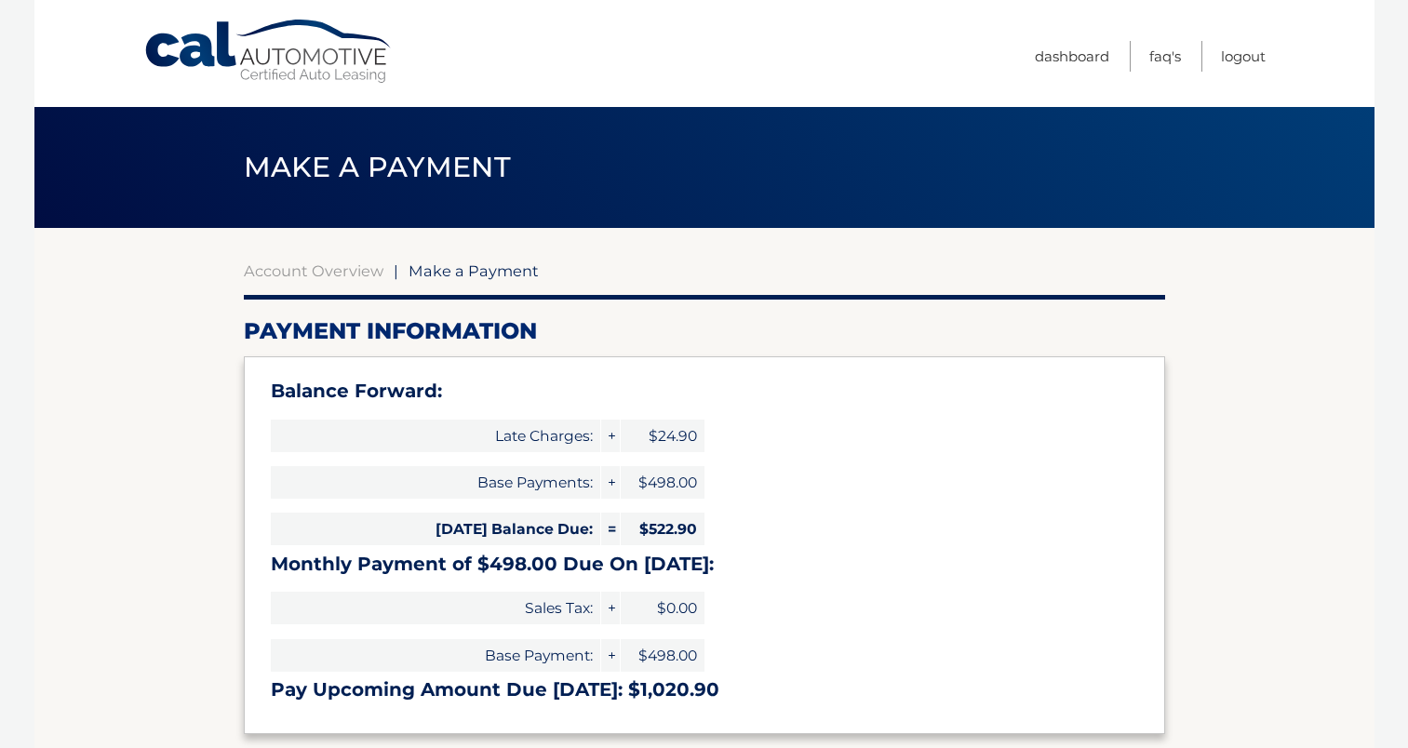
select select "ZGZhNmVmZWItNGRjNC00NDQyLWEwNmMtNWRlNzA2YWMxNGQy"
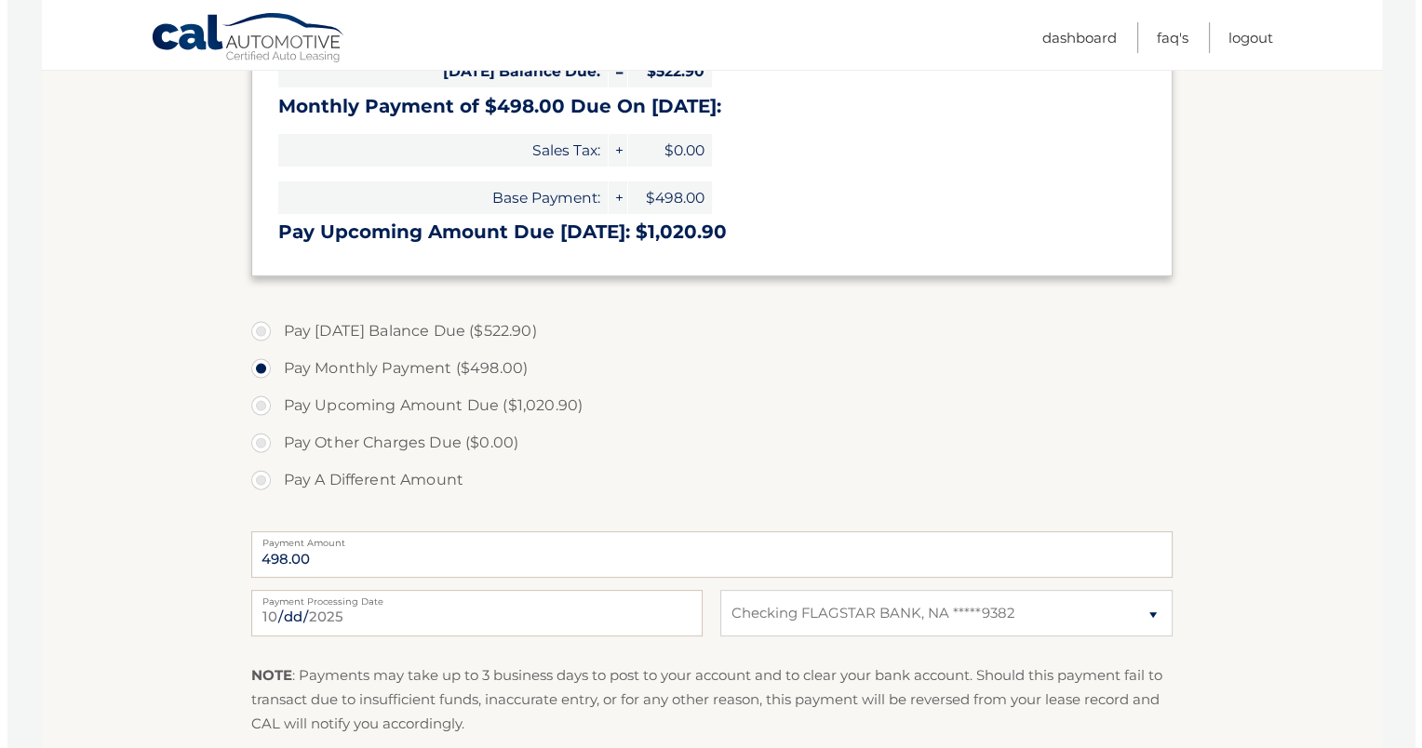
scroll to position [558, 0]
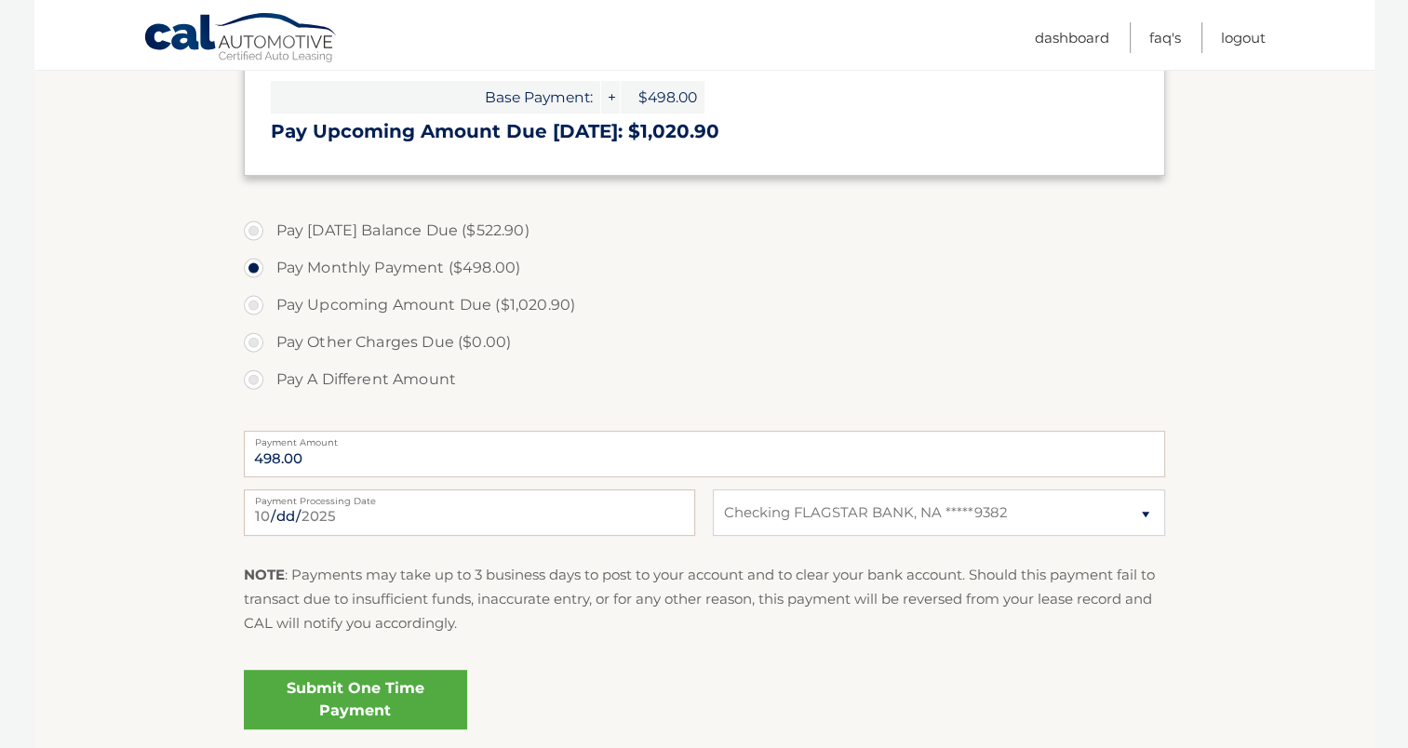
click at [369, 698] on link "Submit One Time Payment" at bounding box center [355, 700] width 223 height 60
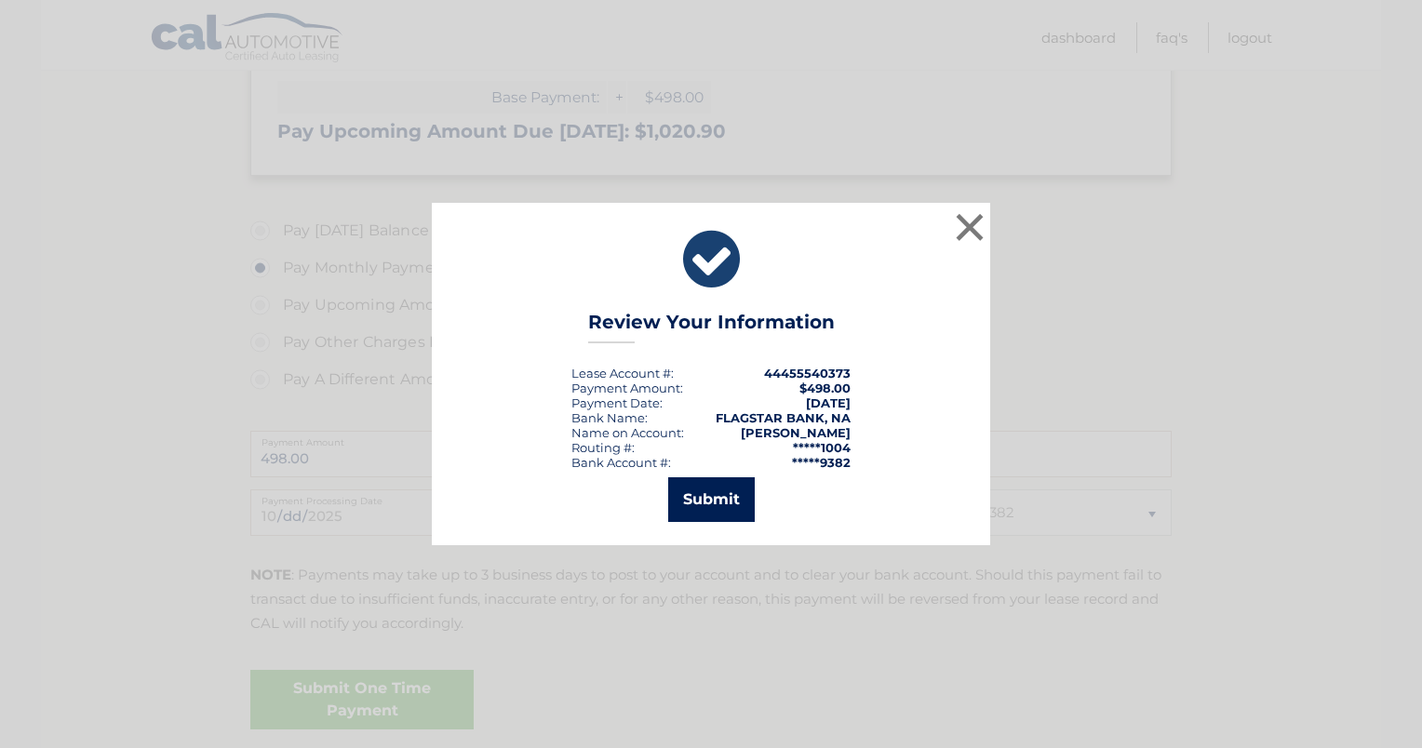
click at [720, 497] on button "Submit" at bounding box center [711, 499] width 87 height 45
